Goal: Transaction & Acquisition: Download file/media

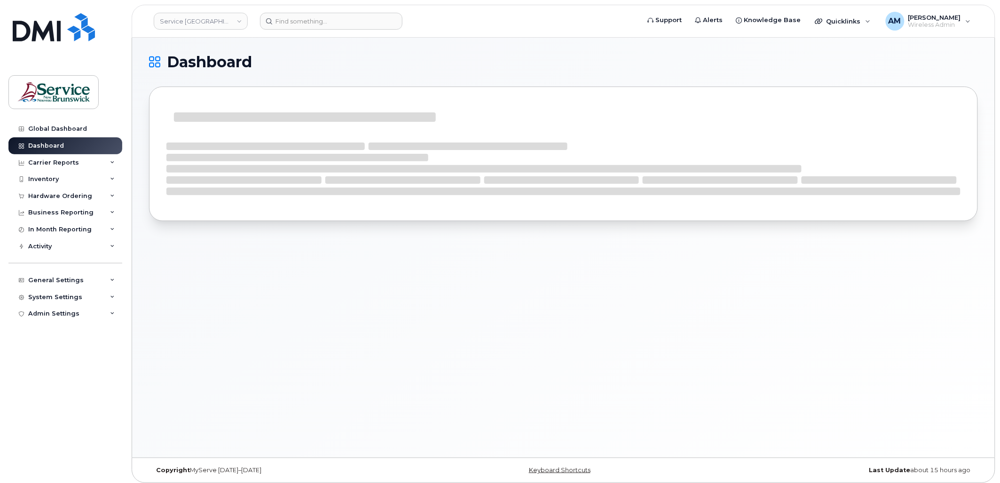
click at [197, 30] on header "Service New Brunswick (SNB) Support Alerts Knowledge Base Quicklinks Suspend / …" at bounding box center [563, 21] width 863 height 33
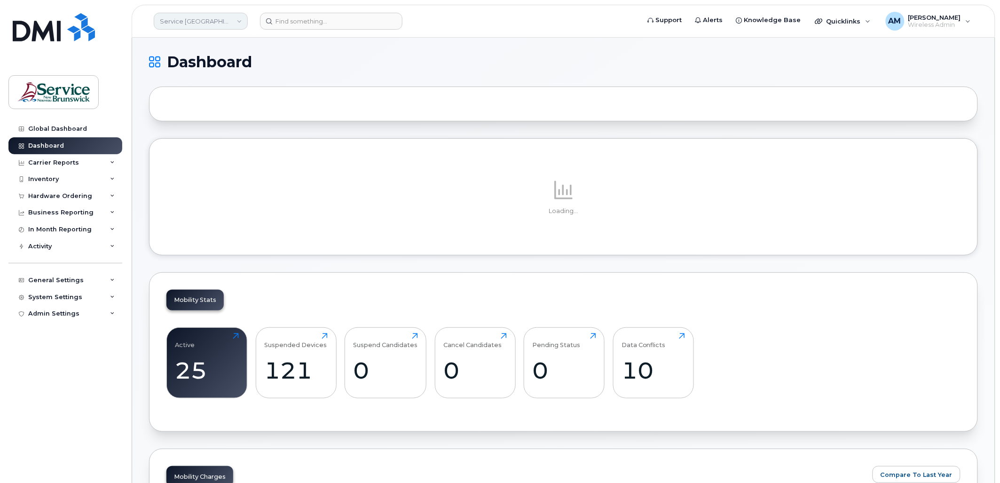
click at [209, 19] on link "Service New Brunswick (SNB)" at bounding box center [201, 21] width 94 height 17
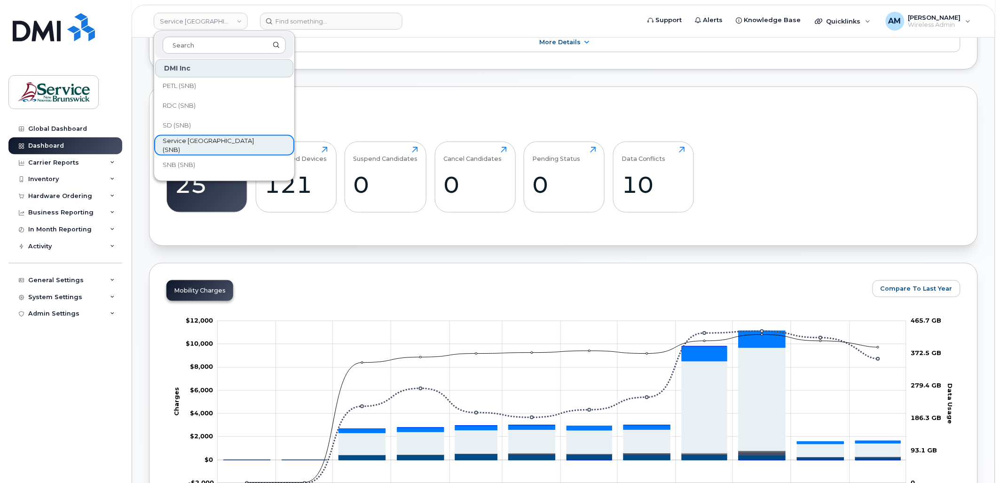
scroll to position [455, 0]
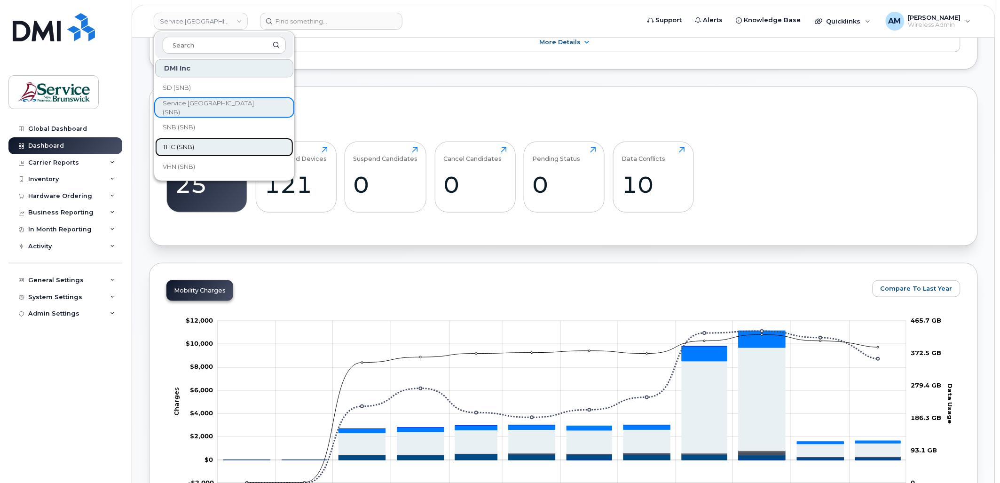
click at [211, 147] on link "THC (SNB)" at bounding box center [224, 147] width 138 height 19
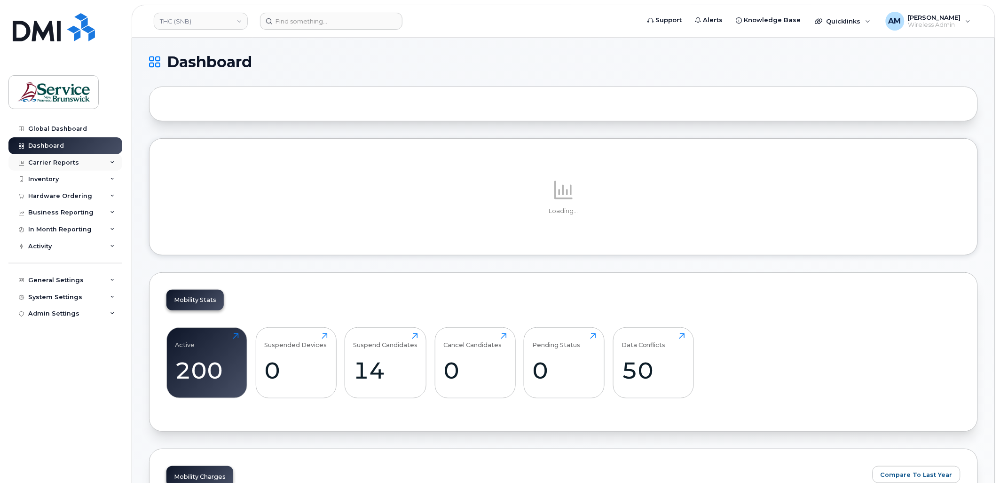
click at [68, 164] on div "Carrier Reports" at bounding box center [53, 163] width 51 height 8
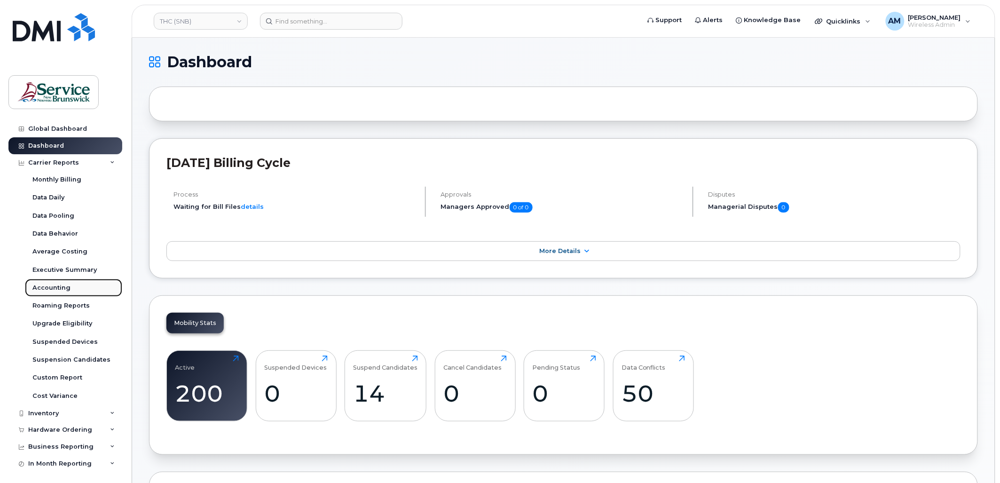
click at [52, 284] on div "Accounting" at bounding box center [51, 287] width 38 height 8
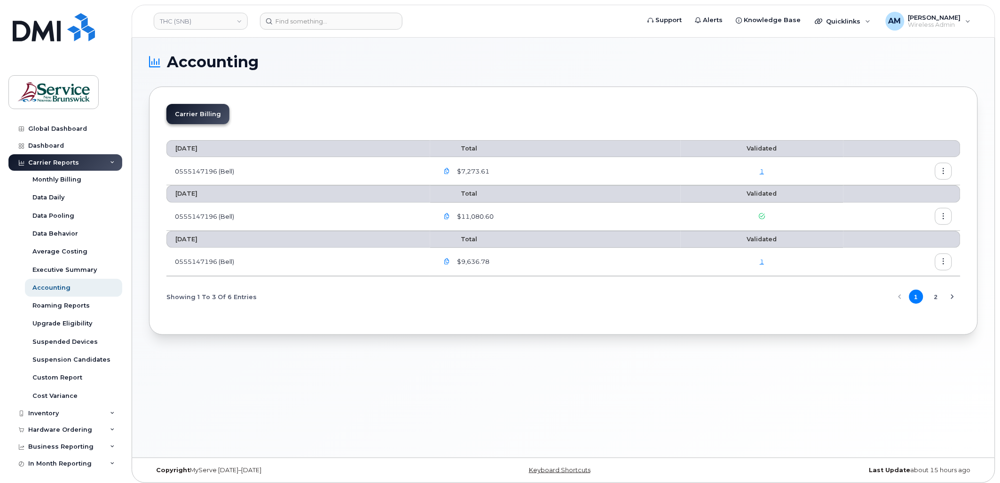
click at [937, 299] on button "2" at bounding box center [936, 296] width 14 height 14
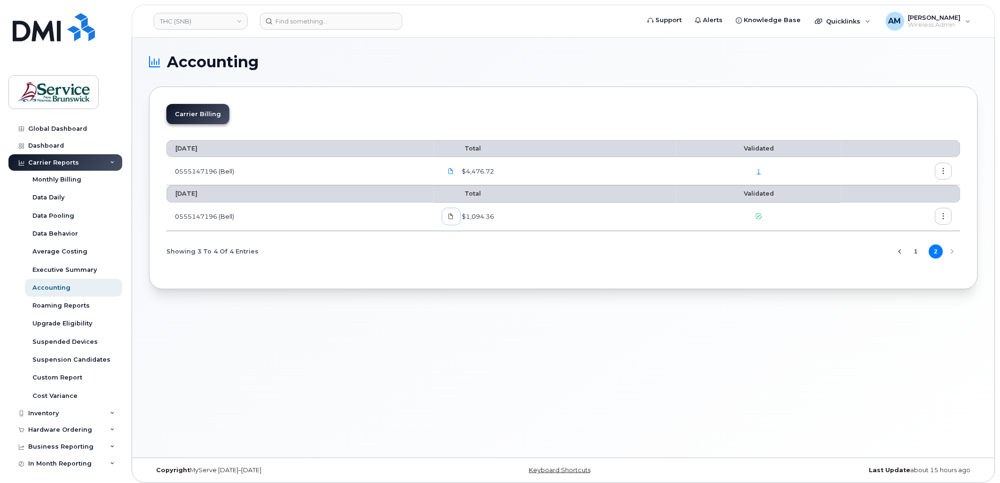
click at [454, 216] on icon at bounding box center [451, 216] width 6 height 6
click at [454, 172] on icon at bounding box center [451, 171] width 6 height 6
click at [659, 372] on div "Accounting Carrier Billing June 2025 Total Validated 0555147196 (Bell) $4,476.7…" at bounding box center [563, 248] width 862 height 420
click at [67, 180] on div "Monthly Billing" at bounding box center [56, 179] width 49 height 8
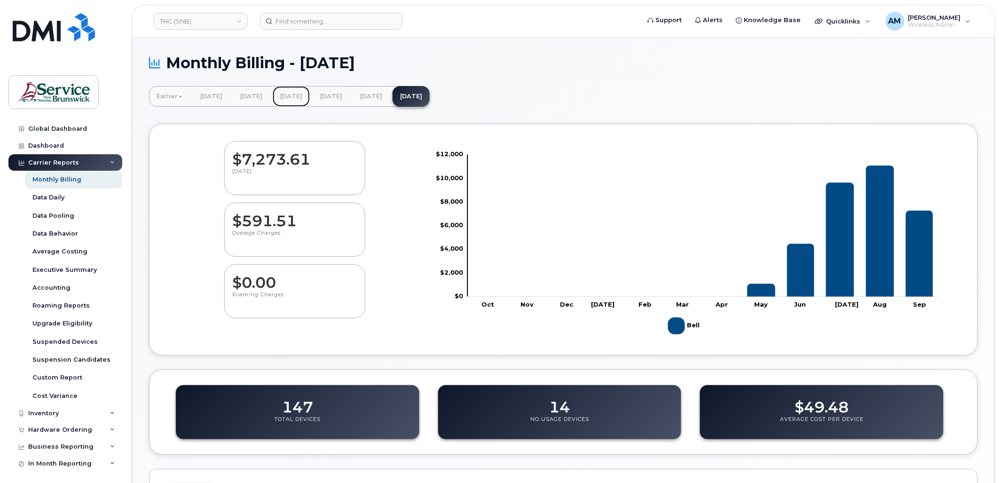
click at [310, 94] on link "[DATE]" at bounding box center [291, 96] width 37 height 21
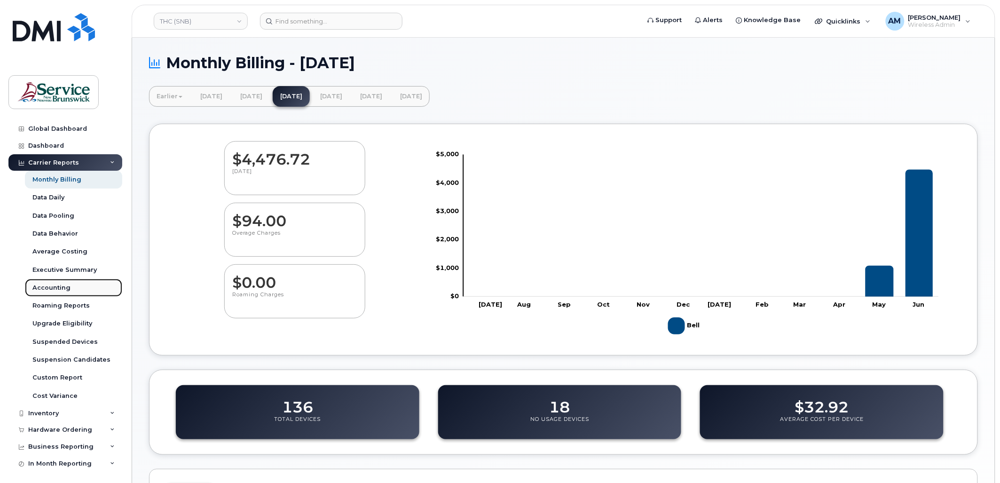
click at [70, 286] on link "Accounting" at bounding box center [73, 288] width 97 height 18
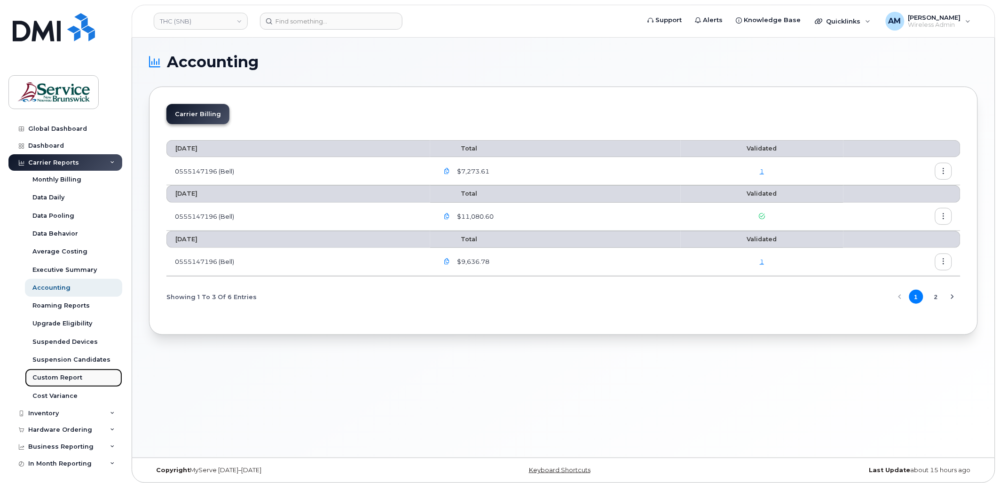
click at [67, 378] on div "Custom Report" at bounding box center [57, 377] width 50 height 8
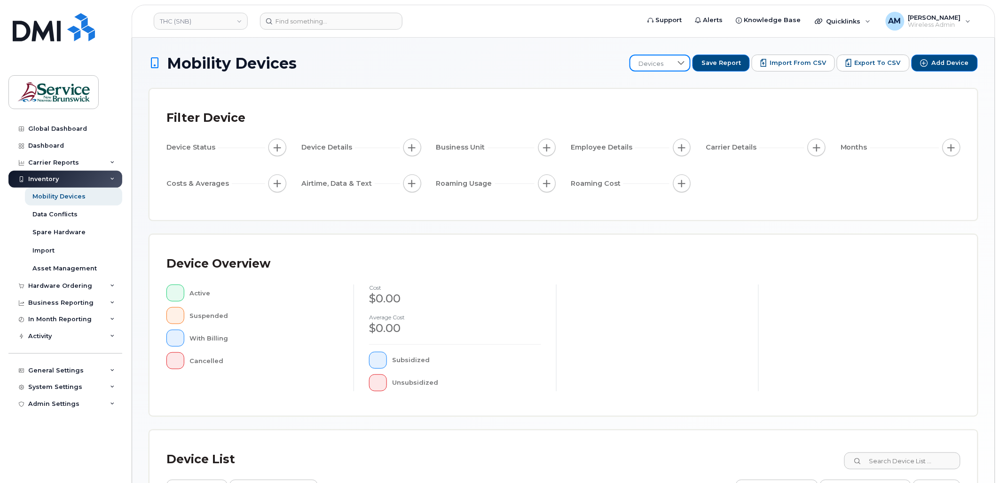
click at [672, 67] on span "Devices" at bounding box center [651, 63] width 42 height 17
click at [667, 112] on span "Monthly bill" at bounding box center [665, 112] width 35 height 9
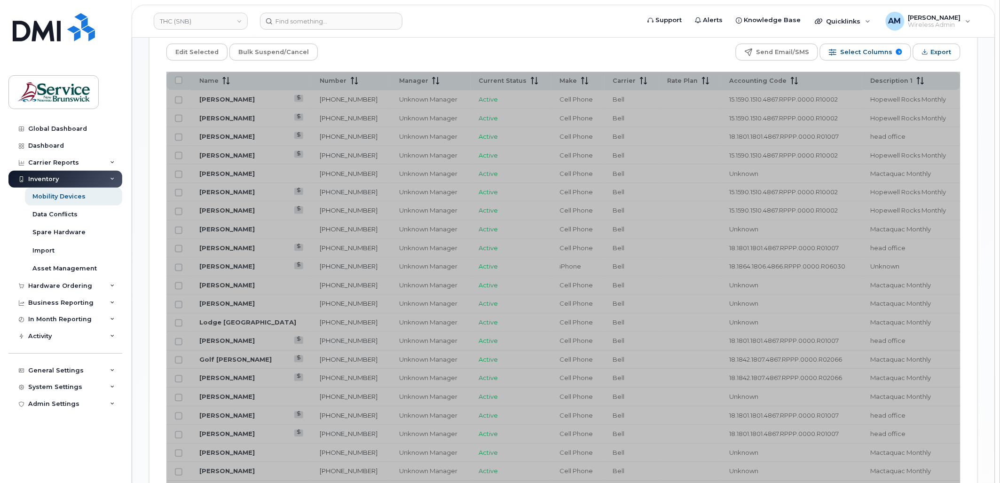
scroll to position [199, 0]
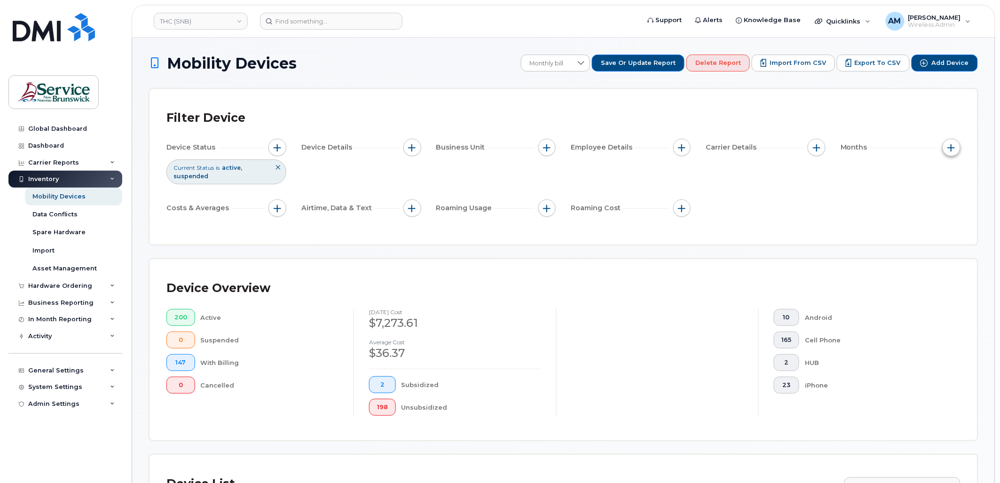
click at [954, 149] on span "button" at bounding box center [951, 148] width 8 height 8
click at [905, 177] on input "Billing Cycle" at bounding box center [904, 176] width 8 height 8
checkbox input "true"
click at [926, 211] on span at bounding box center [923, 214] width 21 height 17
click at [957, 274] on span "Last 6 months" at bounding box center [940, 275] width 41 height 9
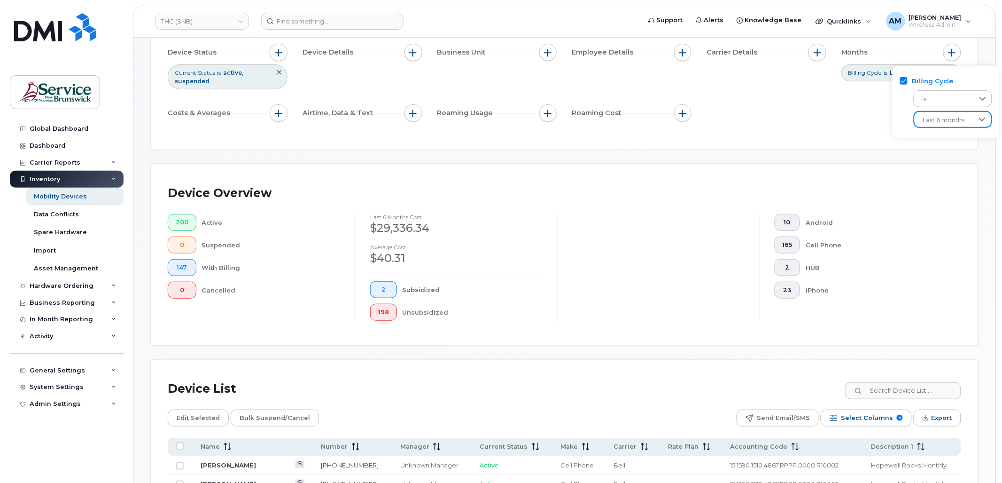
scroll to position [356, 0]
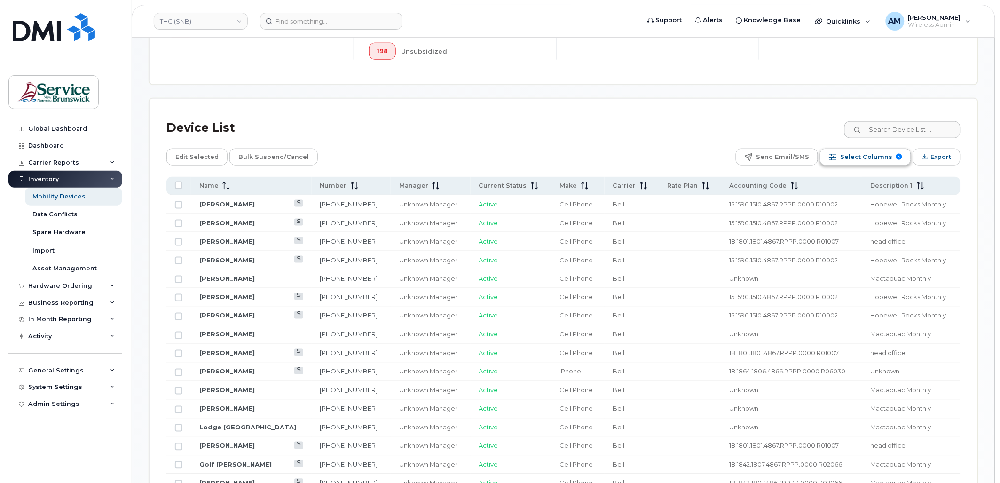
click at [863, 160] on span "Select Columns" at bounding box center [866, 157] width 52 height 14
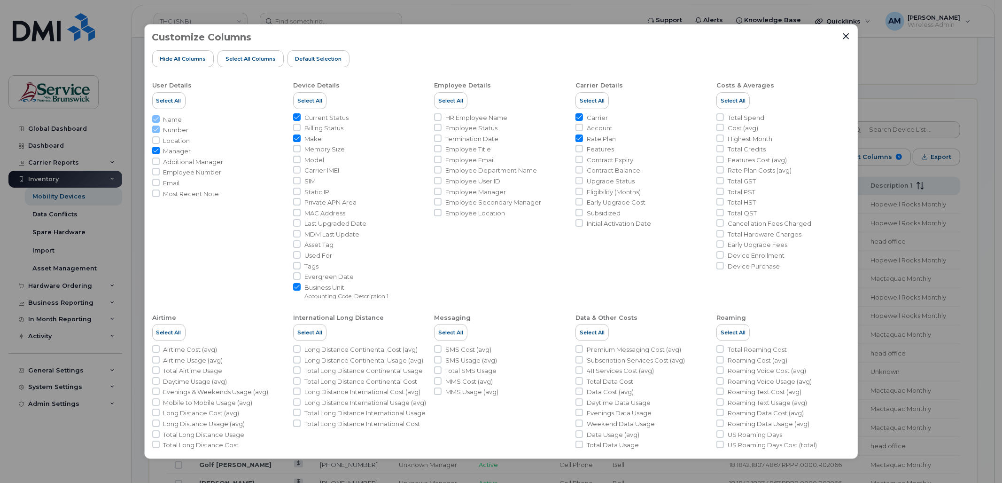
scroll to position [0, 0]
click at [739, 99] on span "Select All" at bounding box center [733, 102] width 25 height 8
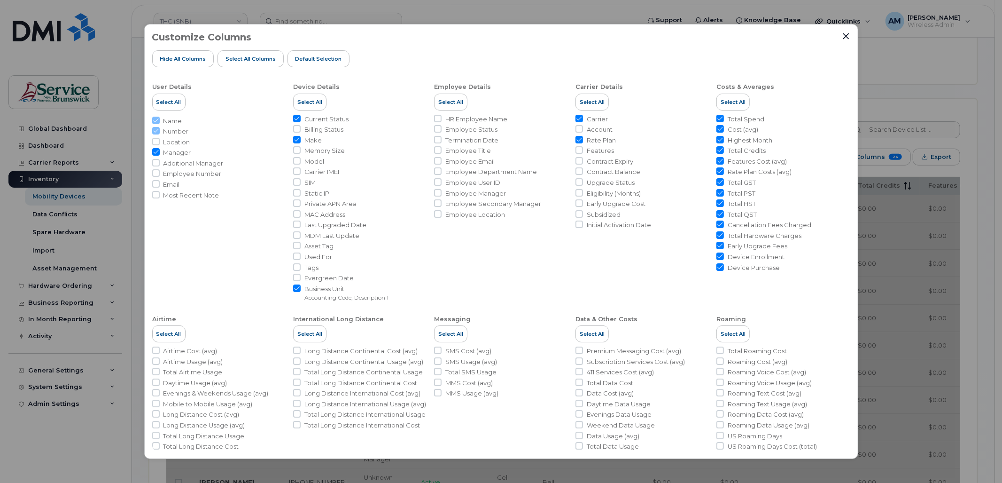
checkbox input "true"
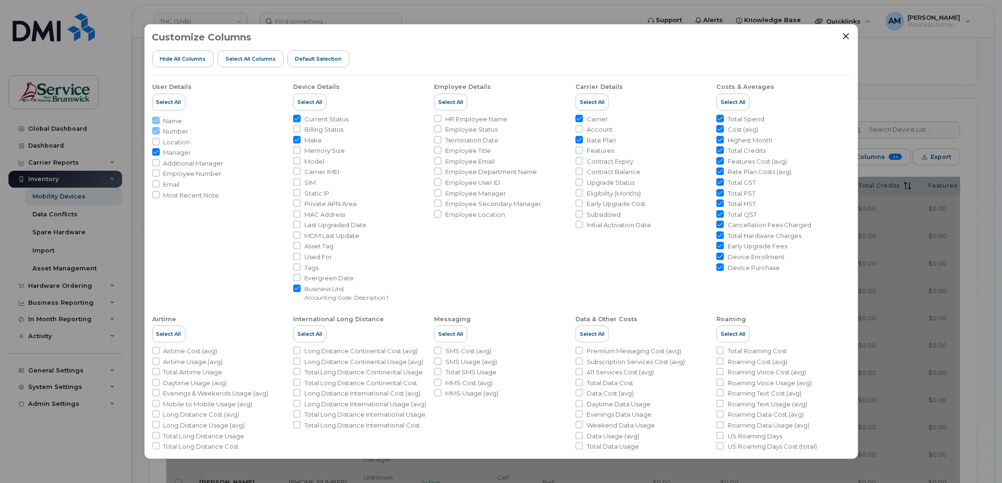
checkbox input "true"
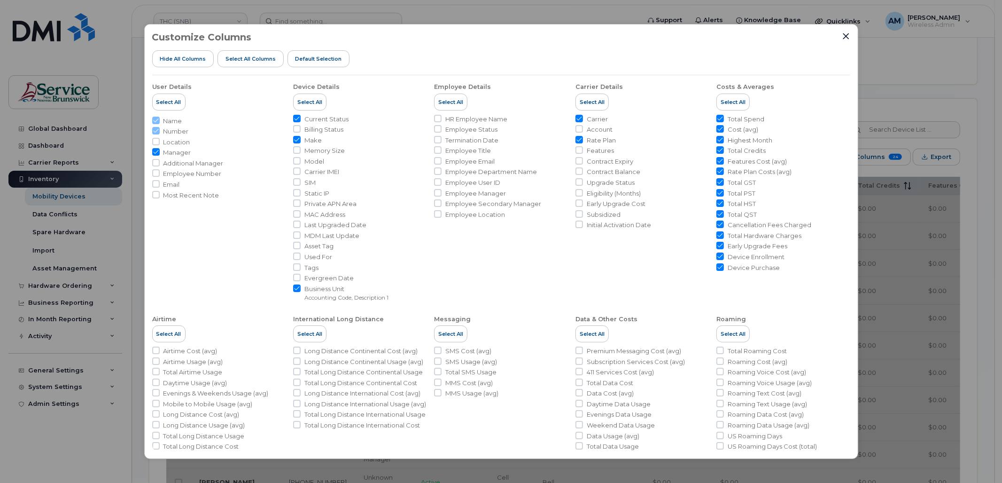
checkbox input "true"
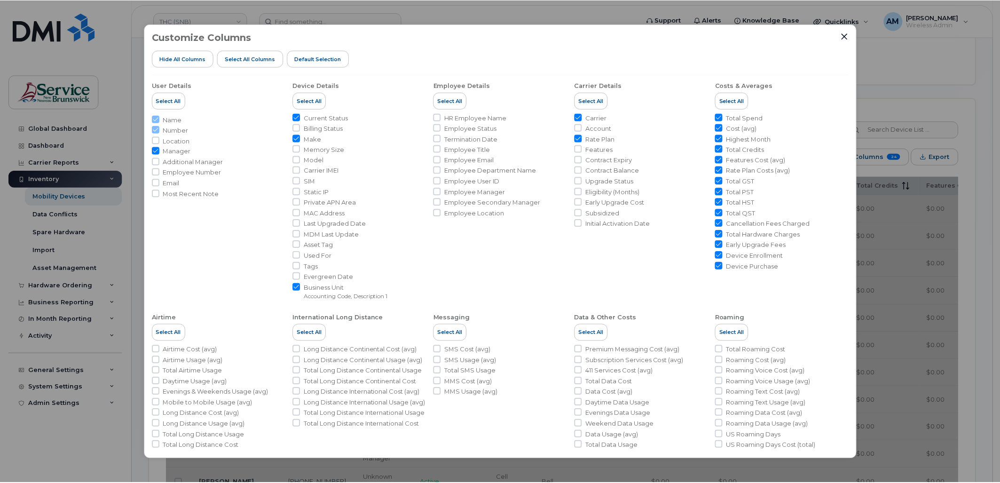
scroll to position [54, 0]
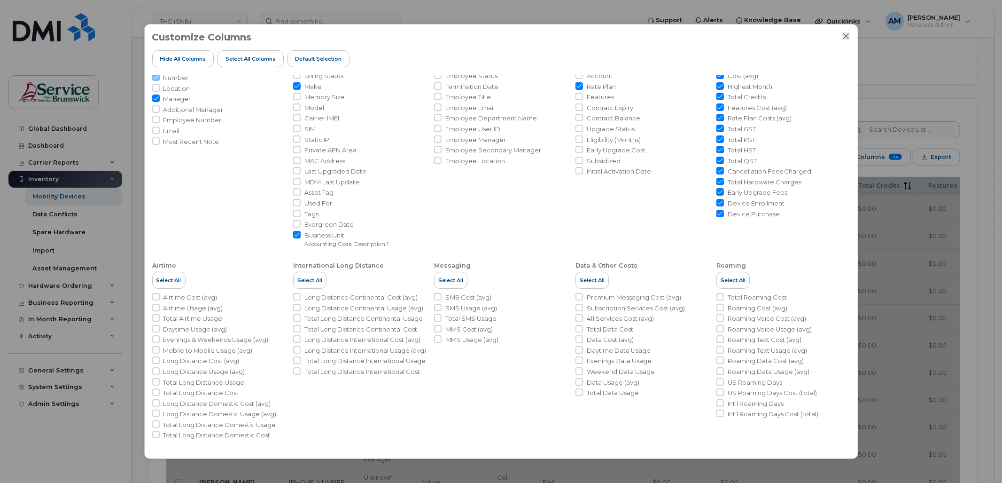
click at [847, 38] on icon "Close" at bounding box center [846, 36] width 6 height 6
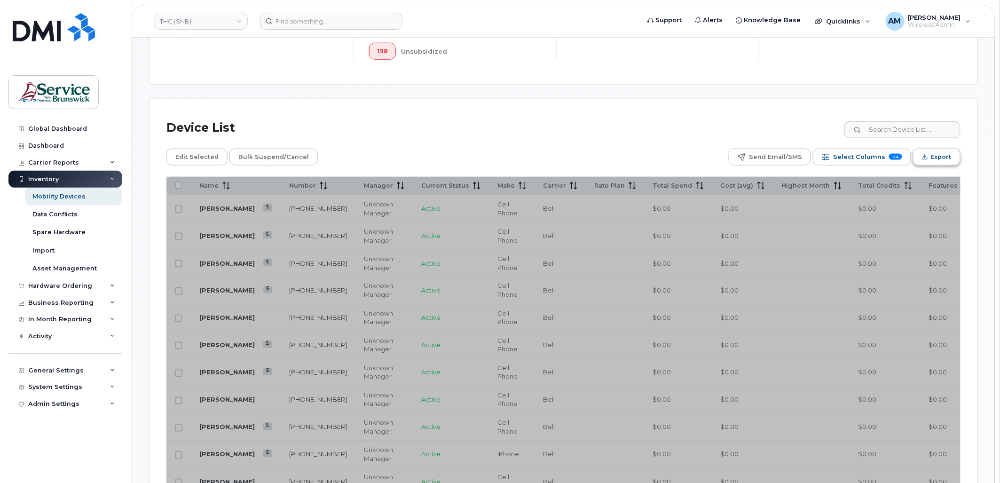
click at [926, 154] on icon "Export" at bounding box center [925, 157] width 6 height 6
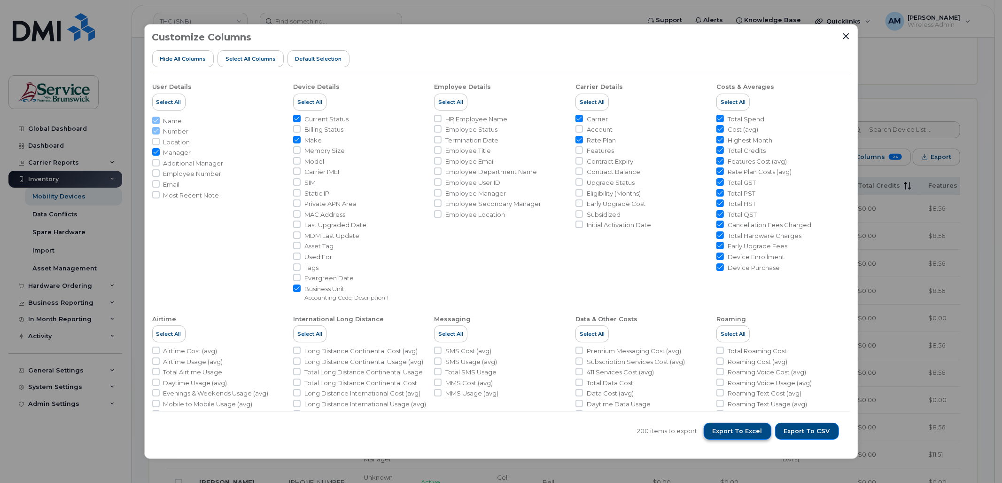
click at [759, 431] on span "Export to Excel" at bounding box center [738, 431] width 50 height 8
drag, startPoint x: 845, startPoint y: 37, endPoint x: 858, endPoint y: 30, distance: 14.3
click at [845, 37] on icon "Close" at bounding box center [846, 36] width 6 height 6
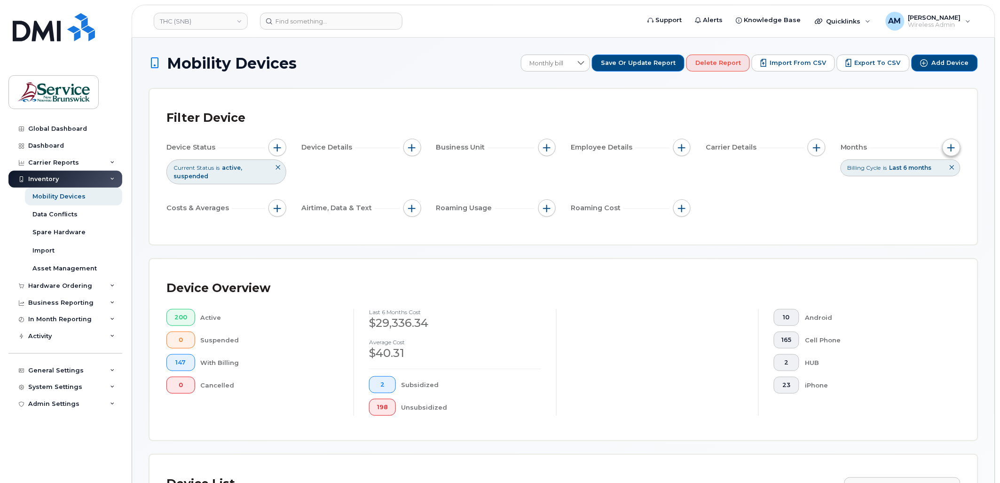
click at [955, 144] on span "button" at bounding box center [951, 148] width 8 height 8
click at [940, 211] on icon at bounding box center [943, 215] width 8 height 8
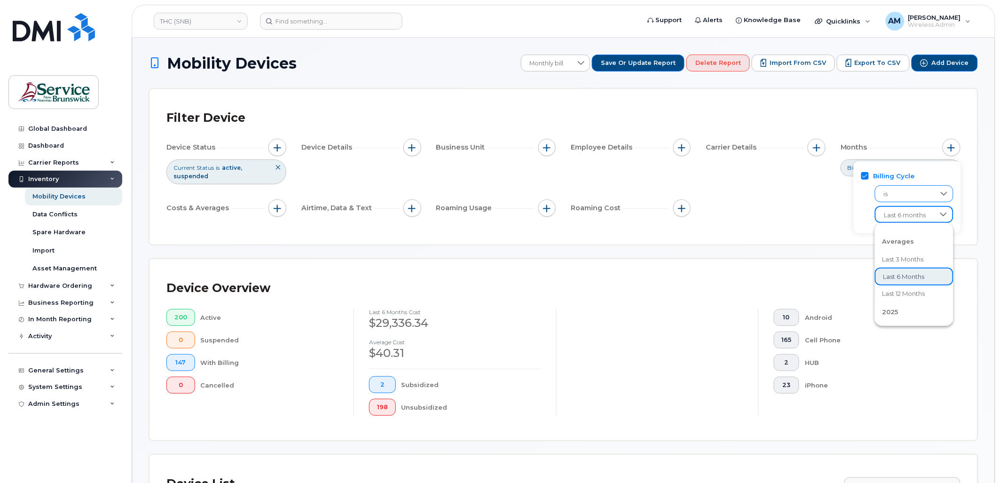
click at [919, 194] on span "is" at bounding box center [905, 194] width 60 height 17
click at [798, 217] on div "Device Status Current Status is active suspended Device Details Business Unit E…" at bounding box center [563, 180] width 794 height 82
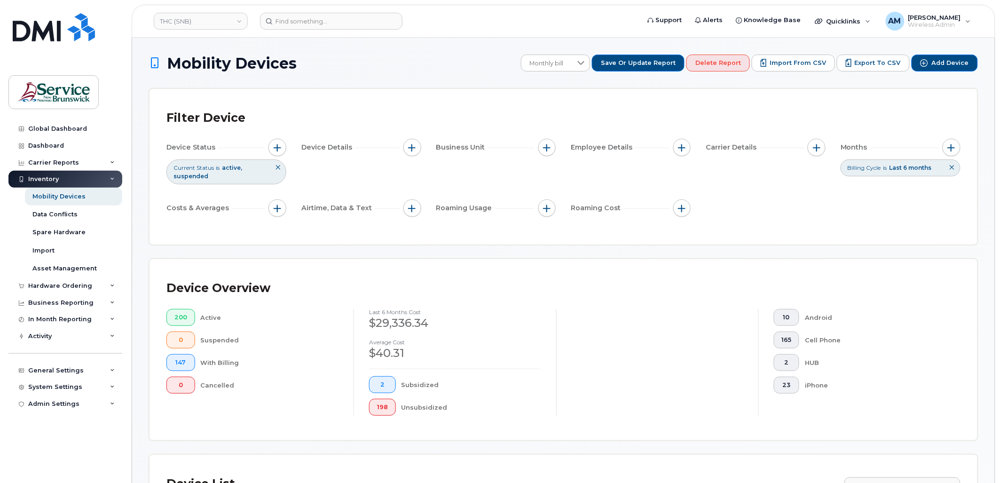
click at [954, 168] on icon at bounding box center [952, 167] width 6 height 6
click at [771, 180] on div "Device Status Current Status is active suspended Device Details Business Unit E…" at bounding box center [563, 180] width 794 height 82
click at [572, 64] on span "Monthly bill" at bounding box center [546, 63] width 51 height 17
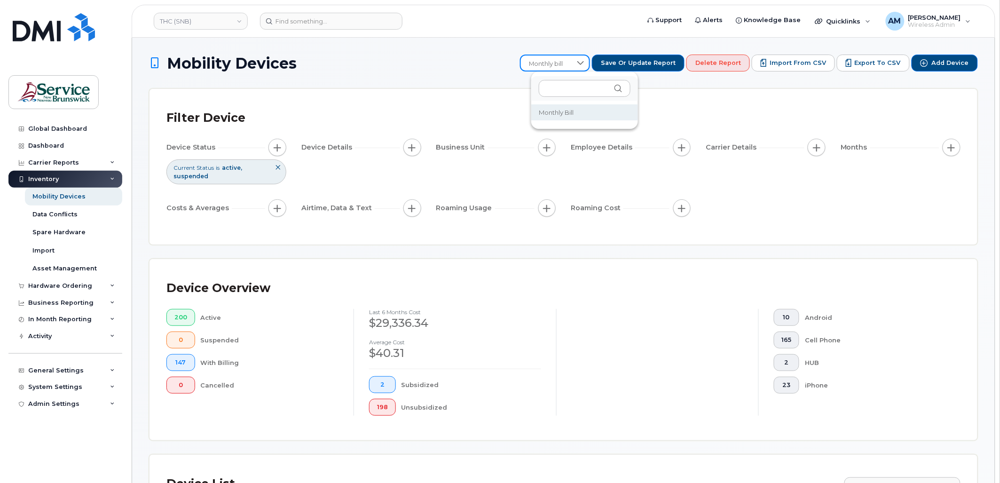
click at [571, 113] on span "Monthly bill" at bounding box center [556, 112] width 35 height 9
click at [724, 61] on span "Delete Report" at bounding box center [718, 63] width 46 height 8
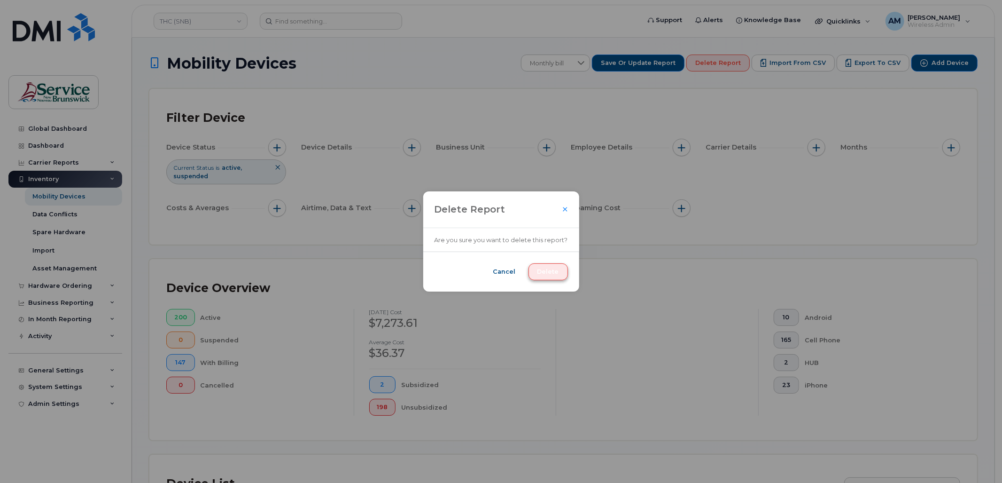
click at [557, 268] on span "Delete" at bounding box center [549, 271] width 22 height 8
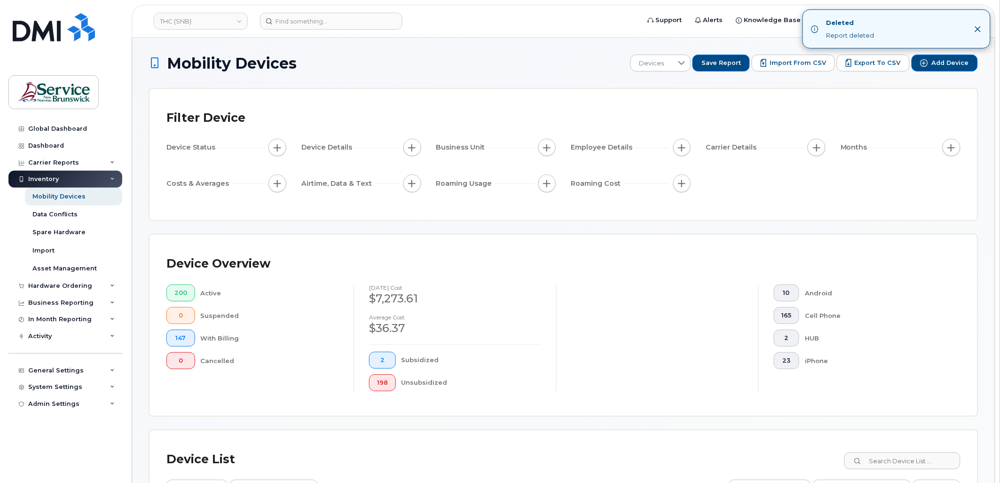
click at [978, 30] on icon "Close" at bounding box center [978, 29] width 6 height 6
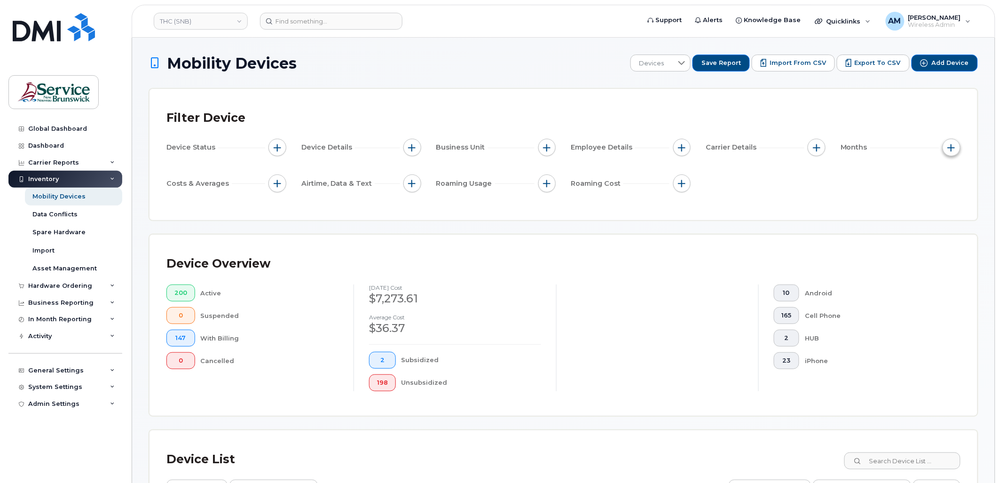
click at [946, 150] on button "button" at bounding box center [951, 148] width 18 height 18
click at [901, 178] on div "Billing Cycle" at bounding box center [927, 176] width 69 height 30
click at [901, 178] on input "Billing Cycle" at bounding box center [904, 176] width 8 height 8
checkbox input "true"
click at [937, 196] on div at bounding box center [943, 194] width 18 height 16
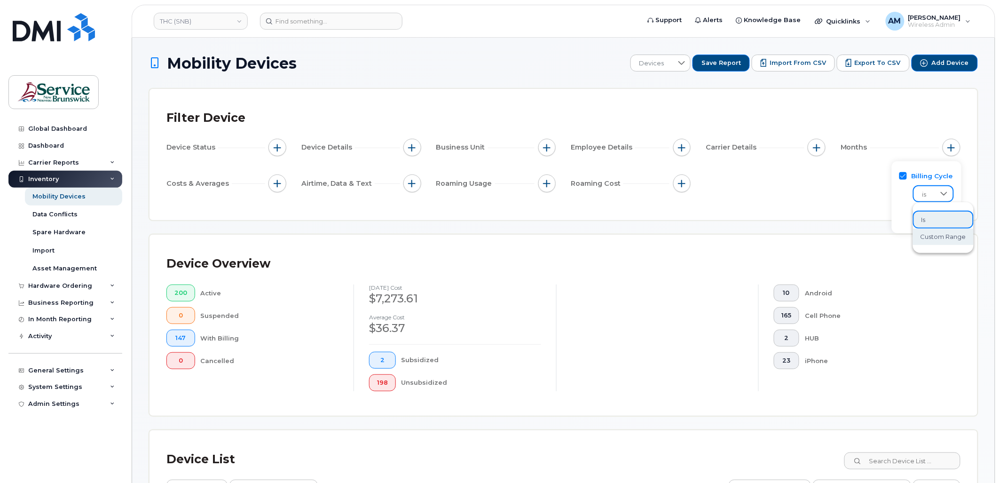
click at [932, 232] on span "custom range" at bounding box center [943, 236] width 46 height 9
click at [947, 214] on span "Enter Value" at bounding box center [943, 214] width 60 height 17
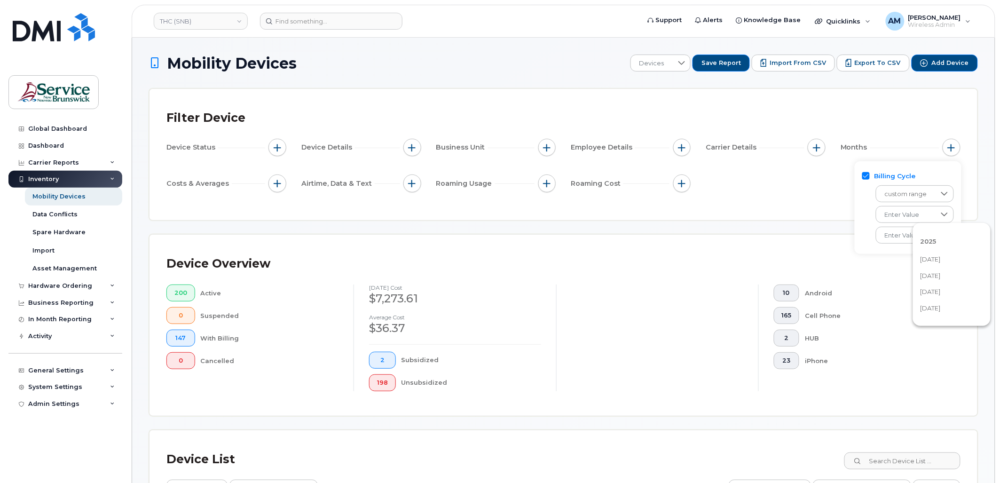
click at [936, 308] on span "June 2025" at bounding box center [930, 308] width 20 height 9
click at [926, 236] on span "Enter Value" at bounding box center [905, 235] width 58 height 17
click at [903, 327] on span "June 2025" at bounding box center [893, 328] width 20 height 9
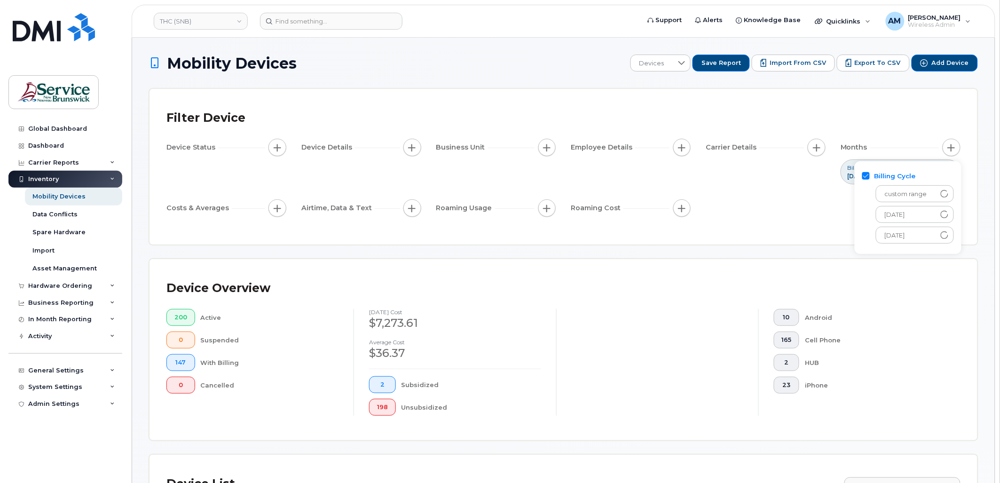
click at [793, 198] on div "Device Status Device Details Business Unit Employee Details Carrier Details Mon…" at bounding box center [563, 180] width 794 height 82
click at [923, 139] on div "Months" at bounding box center [900, 148] width 120 height 18
click at [790, 175] on div "Device Status Device Details Business Unit Employee Details Carrier Details Mon…" at bounding box center [563, 180] width 794 height 82
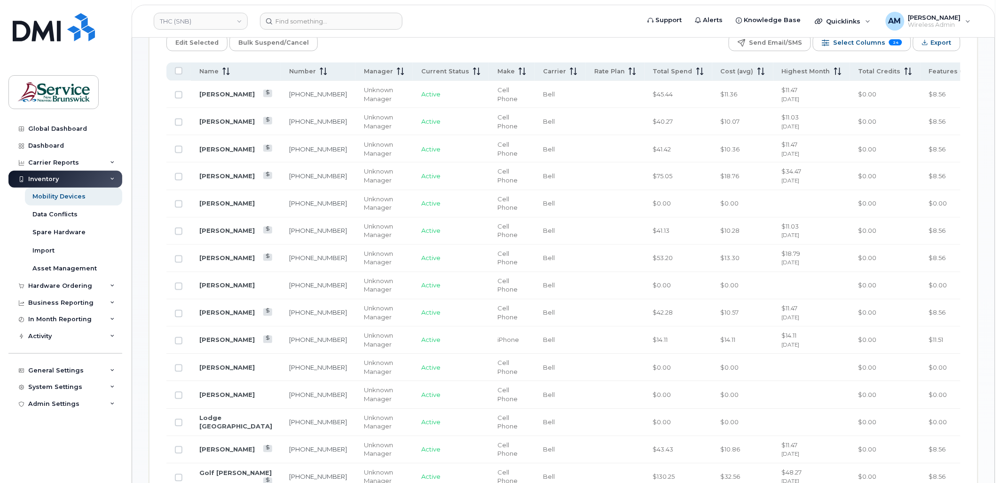
scroll to position [313, 0]
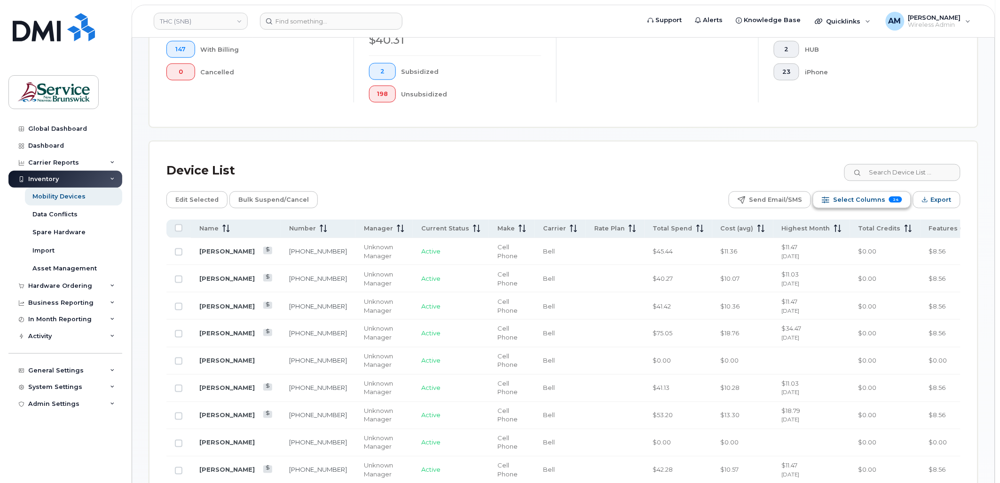
click at [857, 197] on span "Select Columns" at bounding box center [859, 200] width 52 height 14
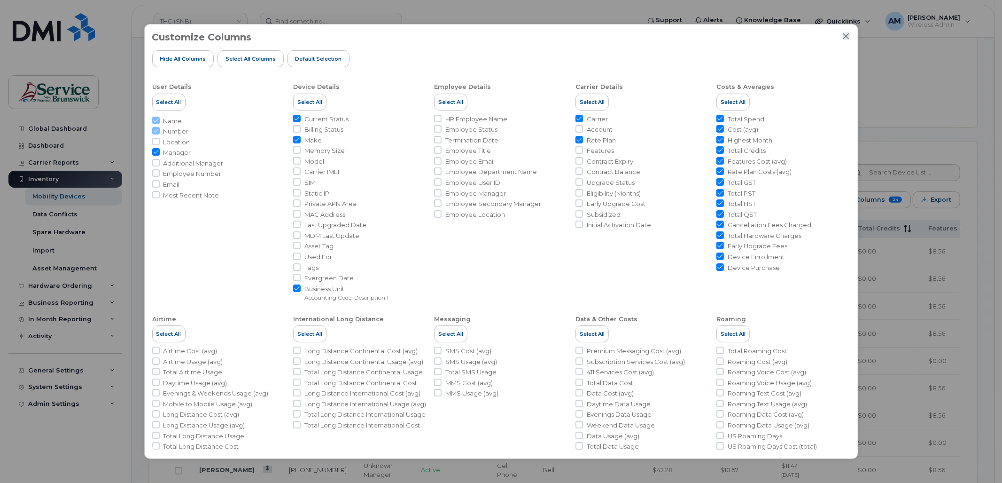
click at [849, 35] on icon "Close" at bounding box center [847, 36] width 8 height 8
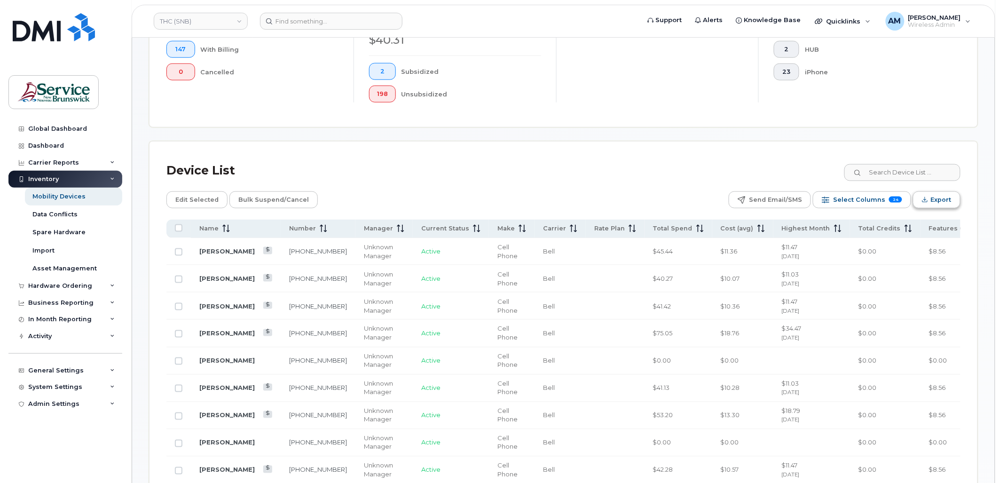
click at [950, 201] on span "Export" at bounding box center [941, 200] width 21 height 14
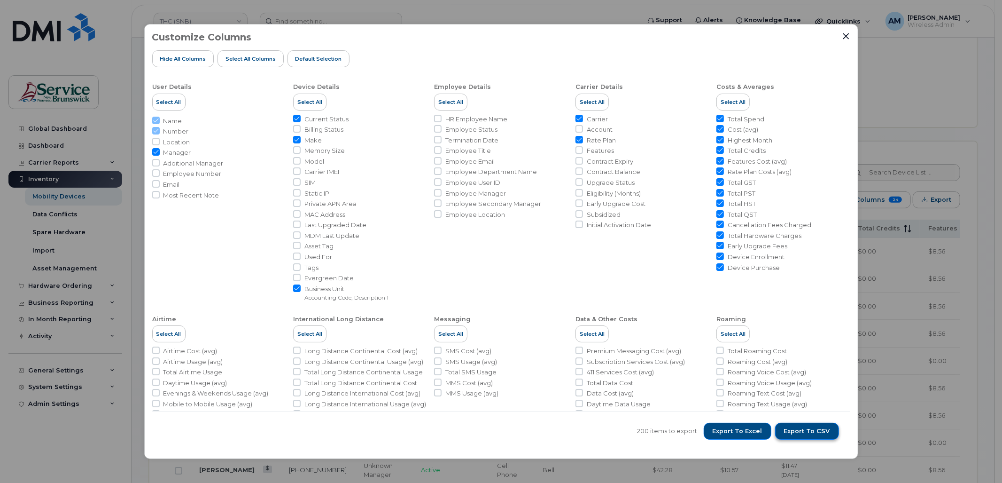
click at [815, 436] on button "Export to CSV" at bounding box center [807, 430] width 64 height 17
click at [848, 38] on icon "Close" at bounding box center [846, 36] width 6 height 6
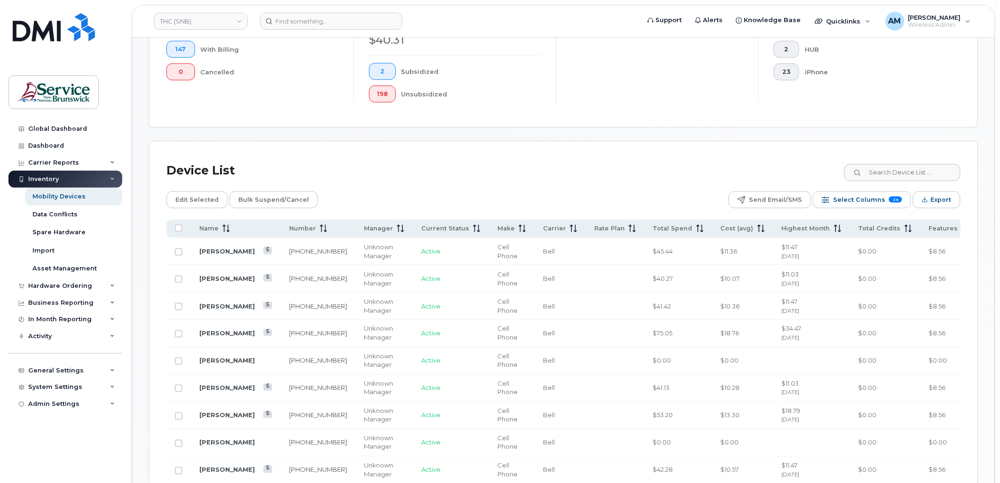
scroll to position [0, 0]
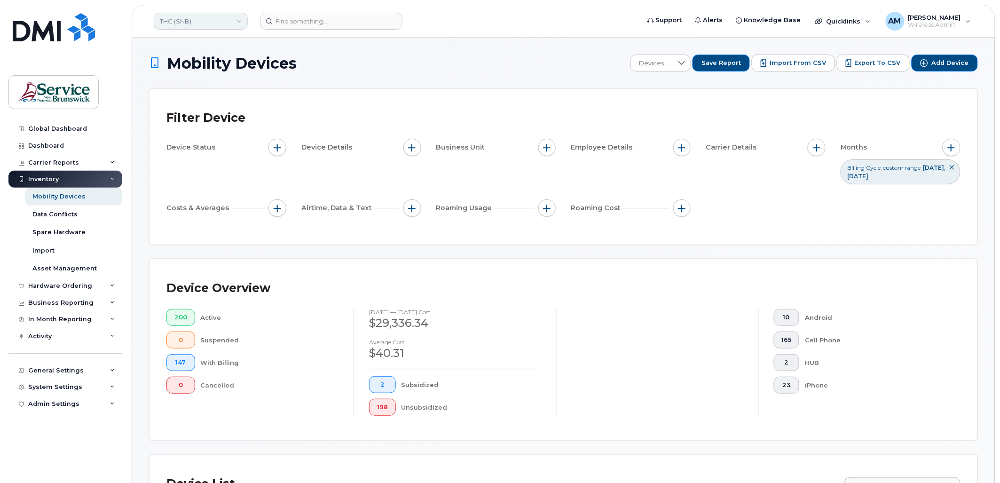
click at [211, 24] on link "THC (SNB)" at bounding box center [201, 21] width 94 height 17
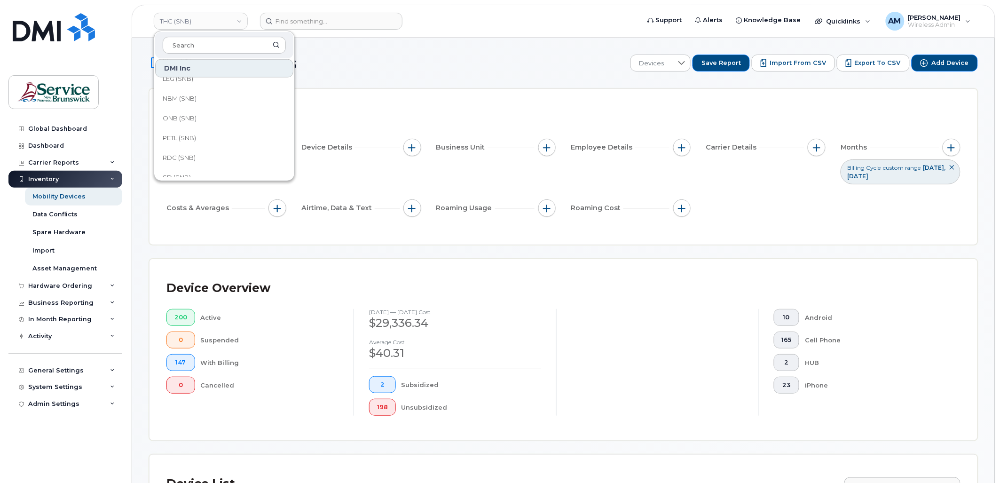
scroll to position [455, 0]
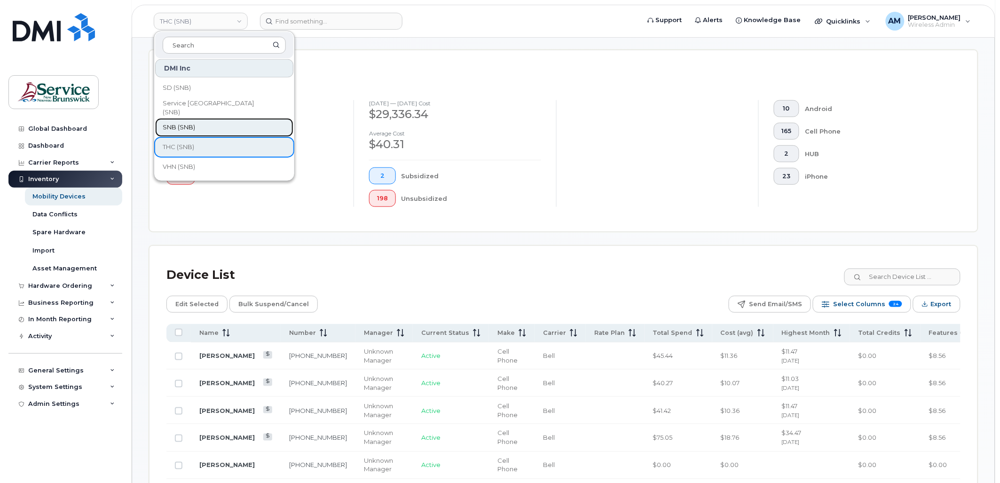
click at [203, 128] on link "SNB (SNB)" at bounding box center [224, 127] width 138 height 19
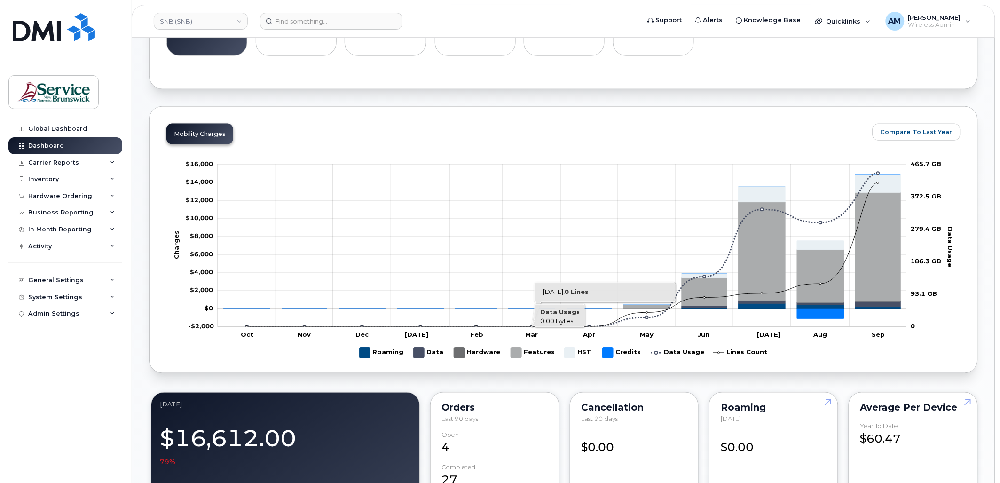
scroll to position [156, 0]
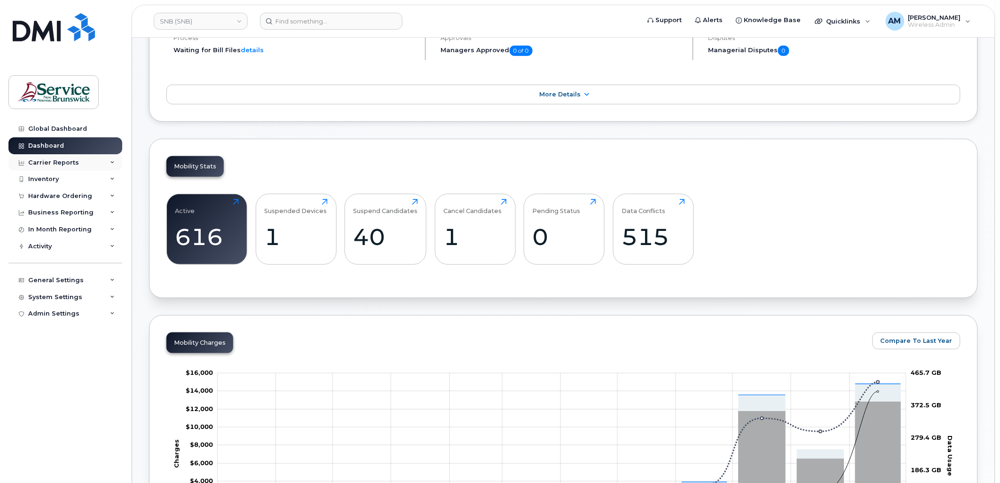
click at [49, 162] on div "Carrier Reports" at bounding box center [53, 163] width 51 height 8
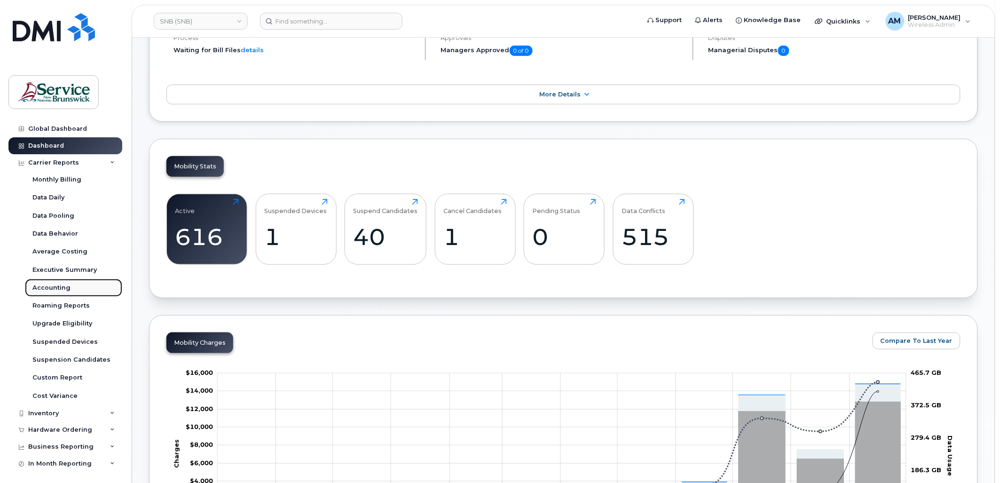
click at [69, 289] on link "Accounting" at bounding box center [73, 288] width 97 height 18
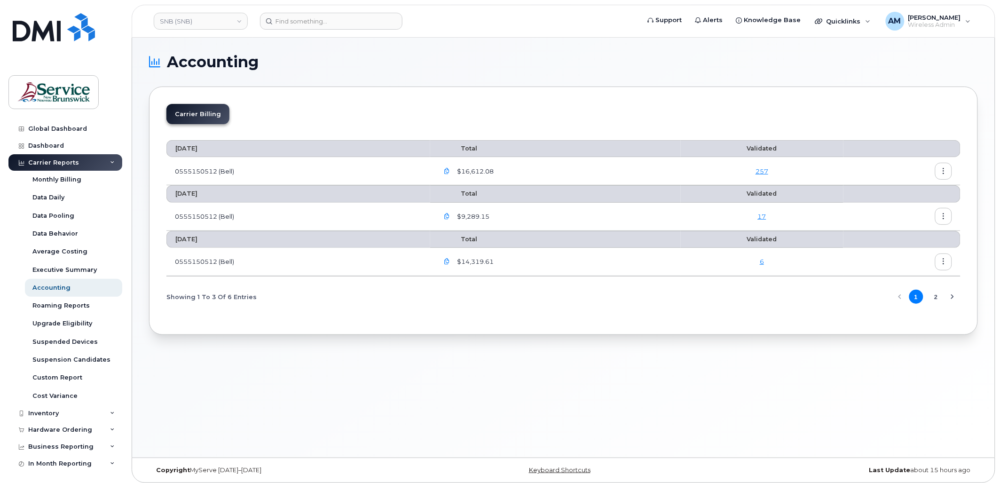
click at [940, 212] on button "button" at bounding box center [943, 216] width 17 height 17
click at [917, 250] on span "Download" at bounding box center [901, 254] width 37 height 8
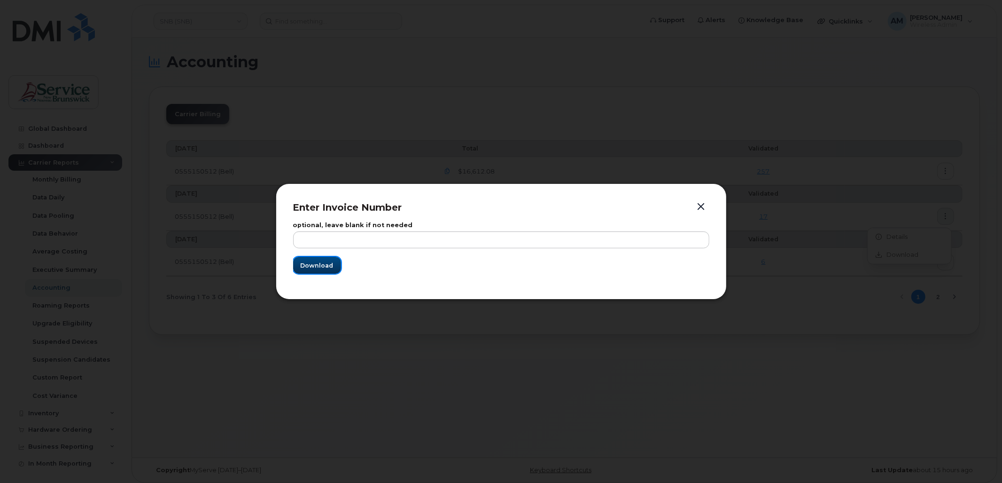
click at [315, 268] on span "Download" at bounding box center [317, 265] width 33 height 9
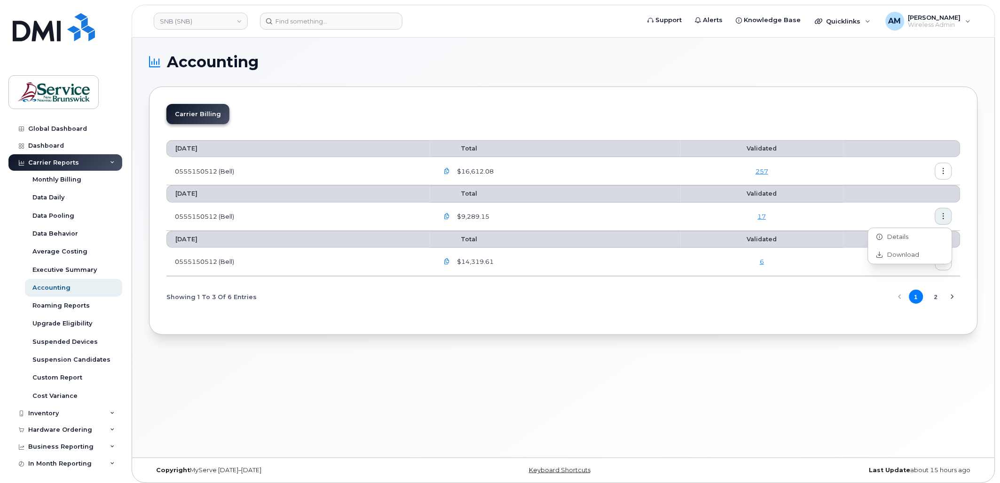
click at [449, 217] on icon "button" at bounding box center [447, 216] width 6 height 6
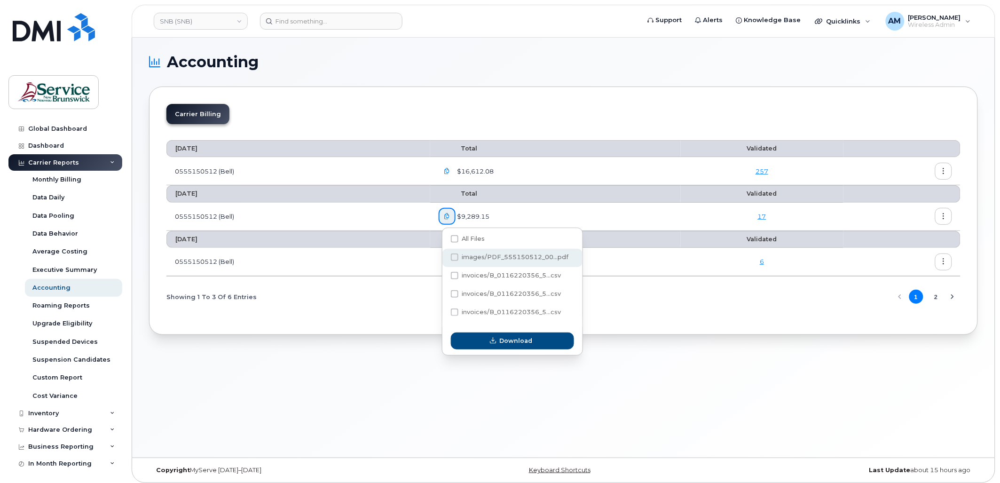
click at [452, 255] on span at bounding box center [455, 257] width 8 height 8
click at [444, 255] on input "images/PDF_555150512_00...pdf" at bounding box center [441, 257] width 5 height 5
checkbox input "true"
click at [454, 278] on span at bounding box center [455, 276] width 8 height 8
click at [444, 278] on input "invoices/B_0116220356_5...csv" at bounding box center [441, 276] width 5 height 5
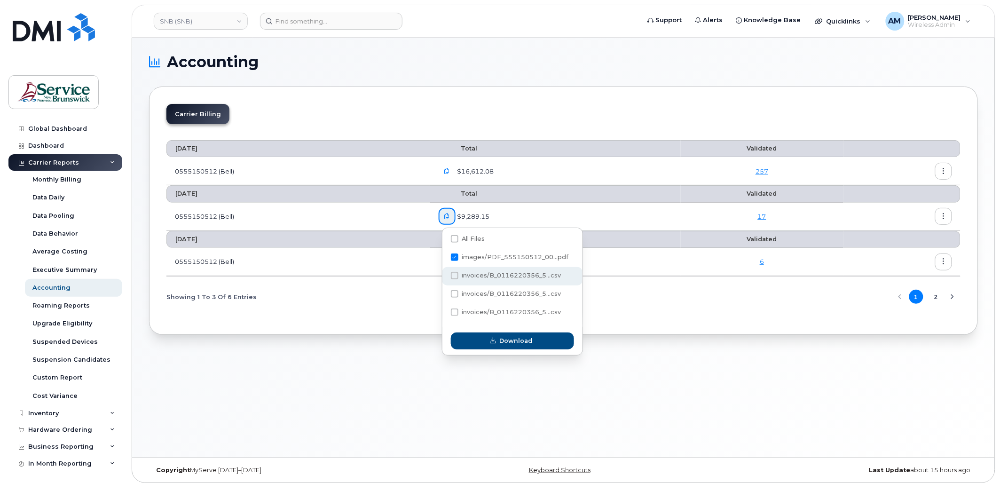
checkbox input "true"
click at [453, 292] on span at bounding box center [455, 294] width 8 height 8
click at [444, 292] on input "invoices/B_0116220356_5...csv" at bounding box center [441, 294] width 5 height 5
checkbox input "true"
click at [454, 307] on div "invoices/B_0116220356_5...csv" at bounding box center [512, 313] width 140 height 18
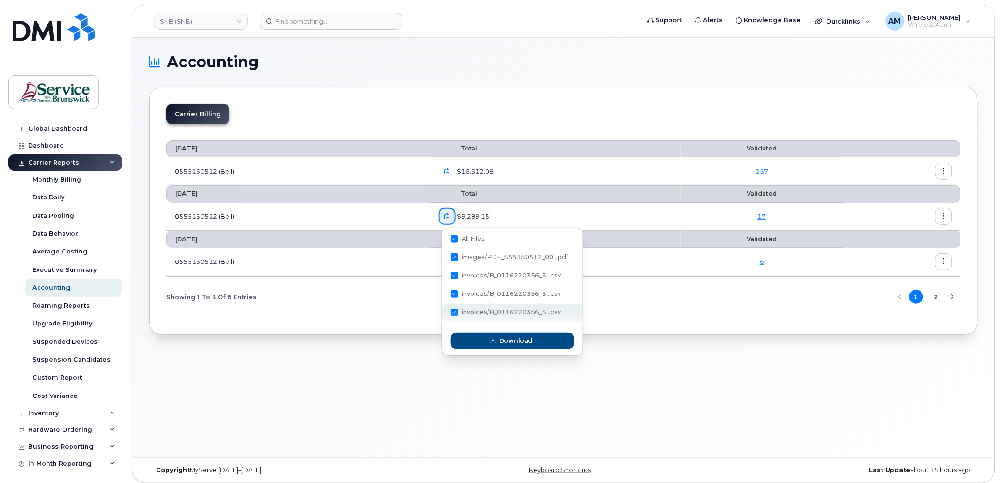
checkbox input "true"
click at [495, 339] on icon "button" at bounding box center [493, 340] width 6 height 6
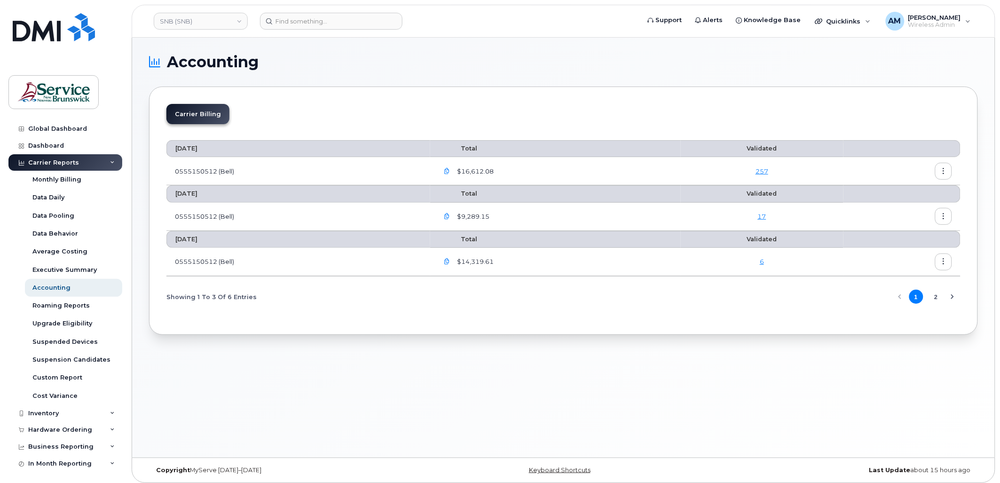
click at [448, 171] on icon "button" at bounding box center [447, 171] width 6 height 6
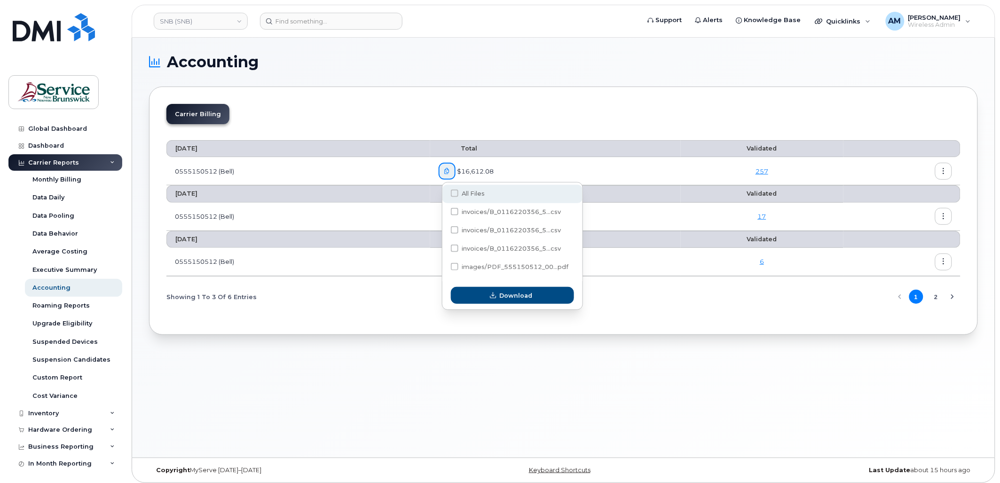
click at [454, 194] on span at bounding box center [455, 193] width 8 height 8
click at [444, 194] on input "All Files" at bounding box center [441, 193] width 5 height 5
checkbox input "true"
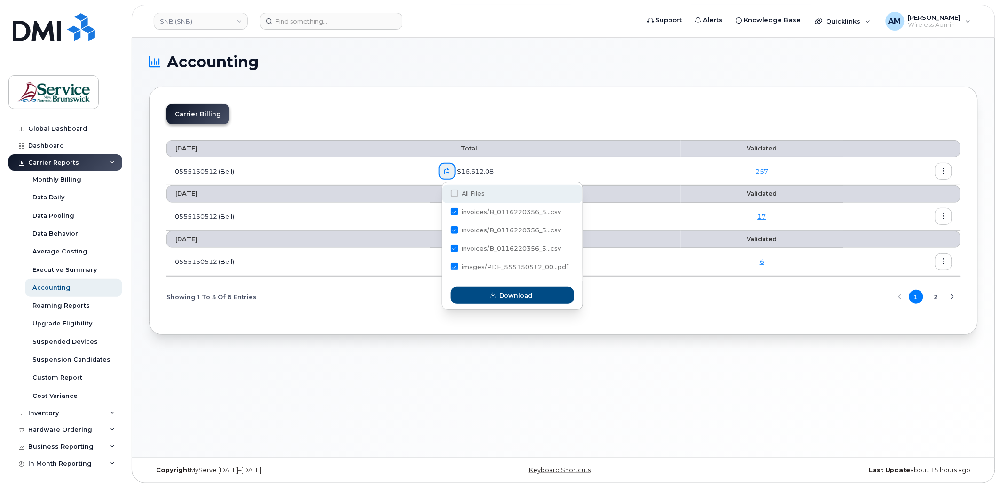
checkbox input "true"
click at [523, 298] on span "Download" at bounding box center [515, 295] width 33 height 9
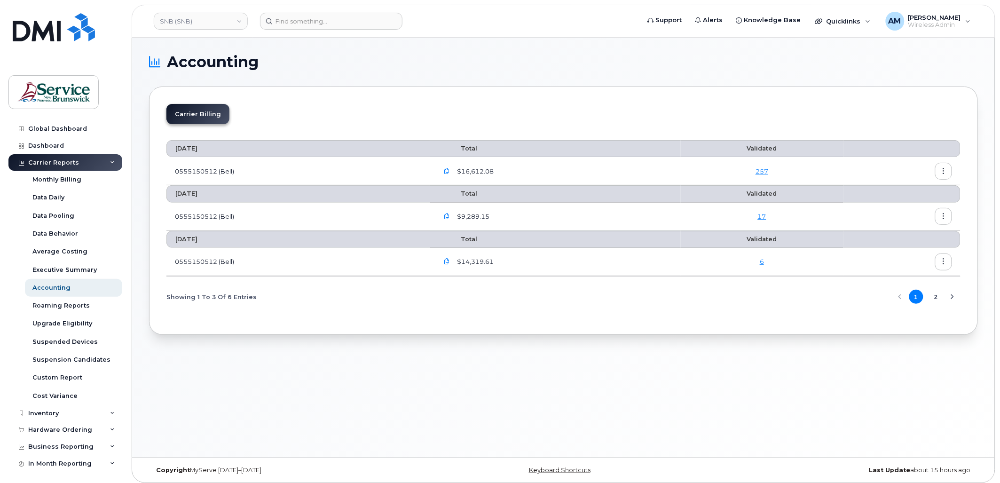
click at [945, 170] on icon "button" at bounding box center [943, 171] width 6 height 6
click at [958, 67] on h1 "Accounting" at bounding box center [561, 62] width 824 height 15
click at [945, 170] on icon "button" at bounding box center [943, 171] width 6 height 6
click at [912, 208] on span "Download" at bounding box center [901, 209] width 37 height 8
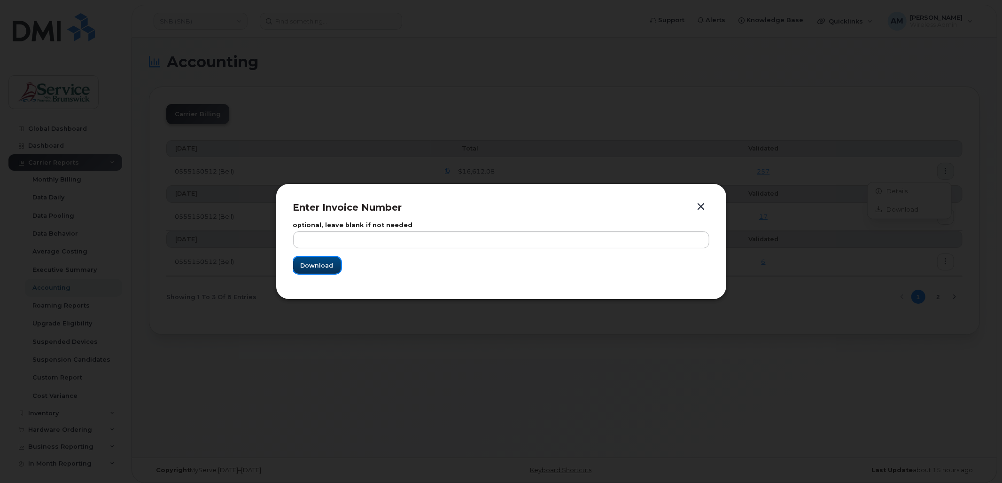
click at [316, 261] on span "Download" at bounding box center [317, 265] width 33 height 9
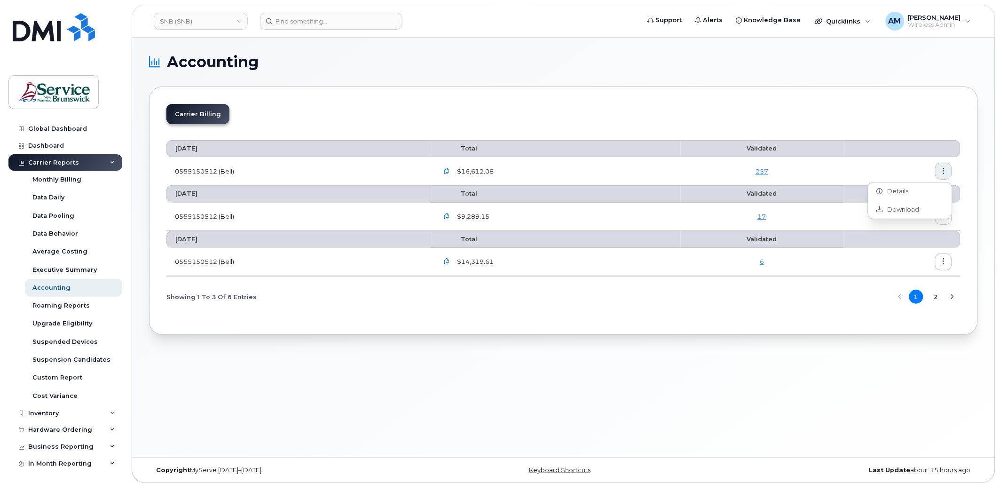
drag, startPoint x: 387, startPoint y: 467, endPoint x: 364, endPoint y: 381, distance: 88.6
click at [387, 467] on div "Copyright MyServe [DATE]–[DATE]" at bounding box center [287, 470] width 276 height 8
click at [340, 392] on div "Accounting Carrier Billing [DATE] Total Validated 0555150512 (Bell) $16,612.08 …" at bounding box center [563, 248] width 862 height 420
click at [387, 414] on div "Accounting Carrier Billing [DATE] Total Validated 0555150512 (Bell) $16,612.08 …" at bounding box center [563, 248] width 862 height 420
click at [368, 55] on h1 "Accounting" at bounding box center [561, 62] width 824 height 15
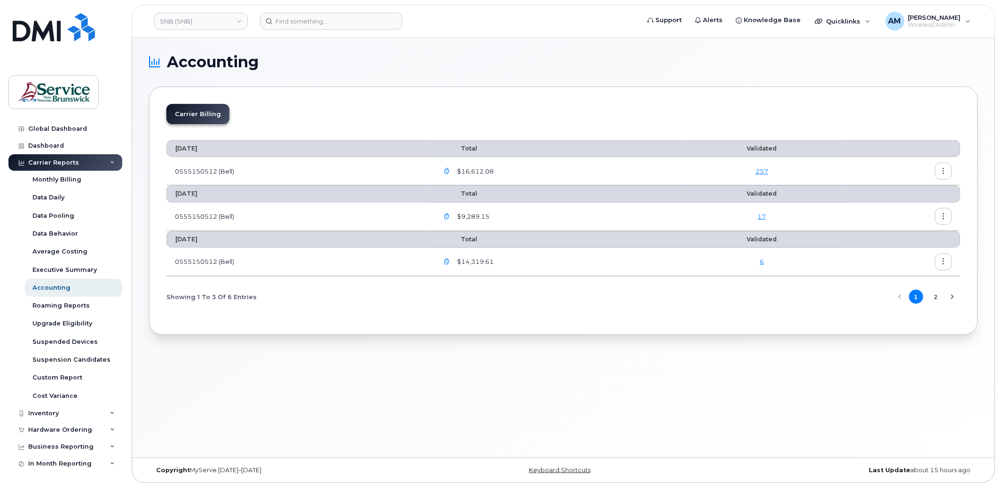
click at [395, 386] on div "Accounting Carrier Billing [DATE] Total Validated 0555150512 (Bell) $16,612.08 …" at bounding box center [563, 248] width 862 height 420
click at [448, 169] on icon "button" at bounding box center [447, 171] width 6 height 6
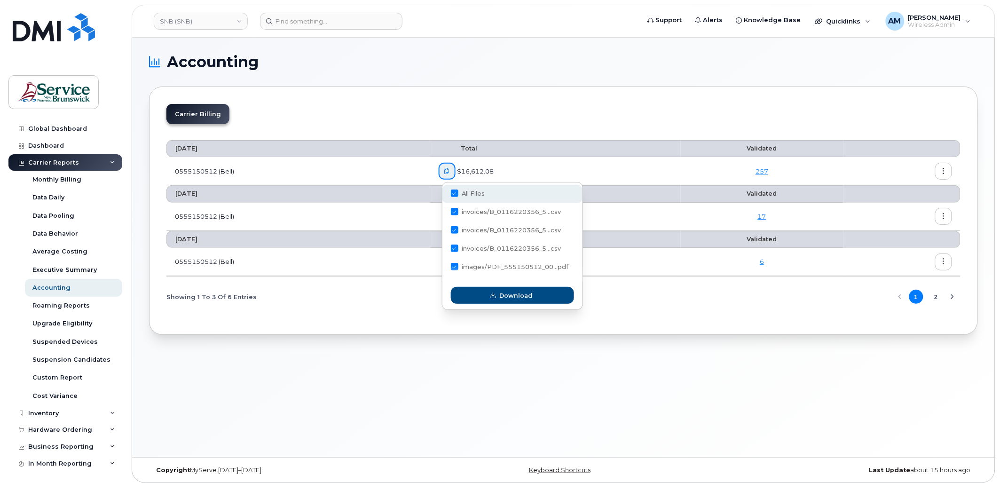
click at [453, 195] on span at bounding box center [455, 193] width 8 height 8
click at [444, 195] on input "All Files" at bounding box center [441, 193] width 5 height 5
checkbox input "false"
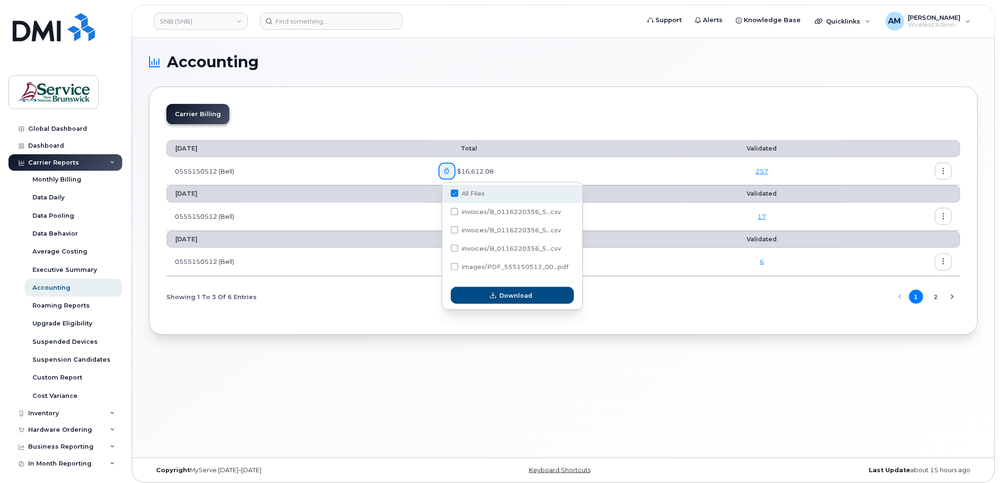
checkbox input "false"
click at [453, 212] on span at bounding box center [455, 212] width 8 height 8
click at [444, 212] on input "invoices/B_0116220356_5...csv" at bounding box center [441, 212] width 5 height 5
checkbox input "true"
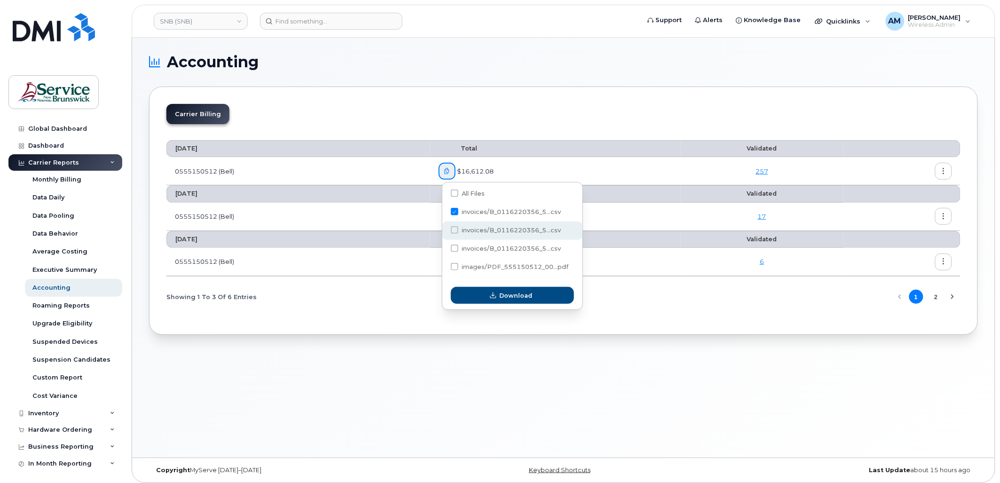
click at [455, 231] on span at bounding box center [455, 230] width 8 height 8
click at [444, 231] on input "invoices/B_0116220356_5...csv" at bounding box center [441, 230] width 5 height 5
checkbox input "true"
click at [453, 243] on div "invoices/B_0116220356_5...csv" at bounding box center [512, 249] width 140 height 18
checkbox input "true"
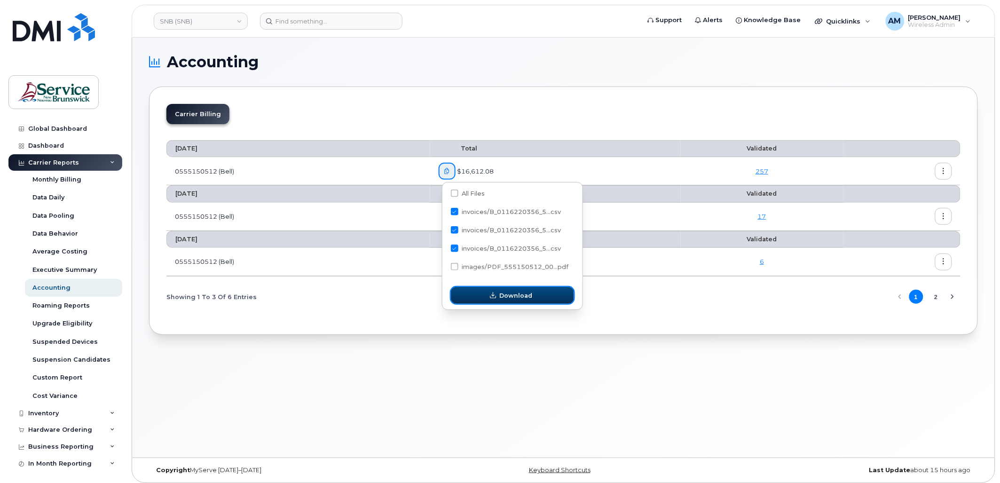
click at [497, 293] on span "button" at bounding box center [493, 295] width 9 height 9
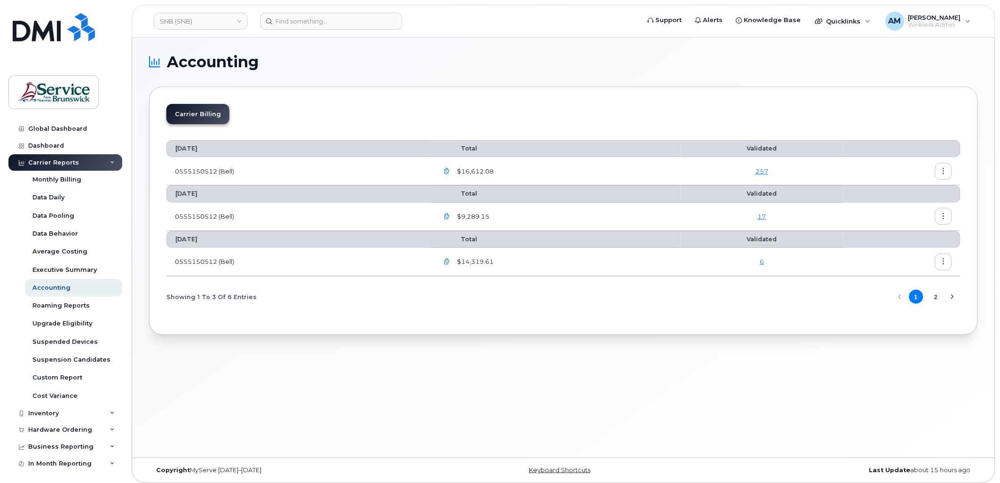
click at [449, 170] on icon "button" at bounding box center [447, 171] width 6 height 6
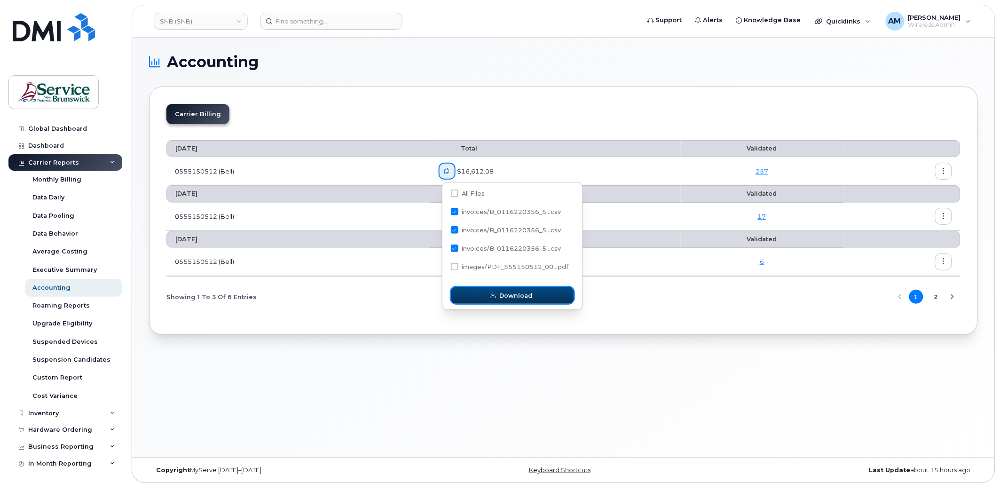
click at [503, 297] on span "Download" at bounding box center [515, 295] width 33 height 9
